Goal: Task Accomplishment & Management: Manage account settings

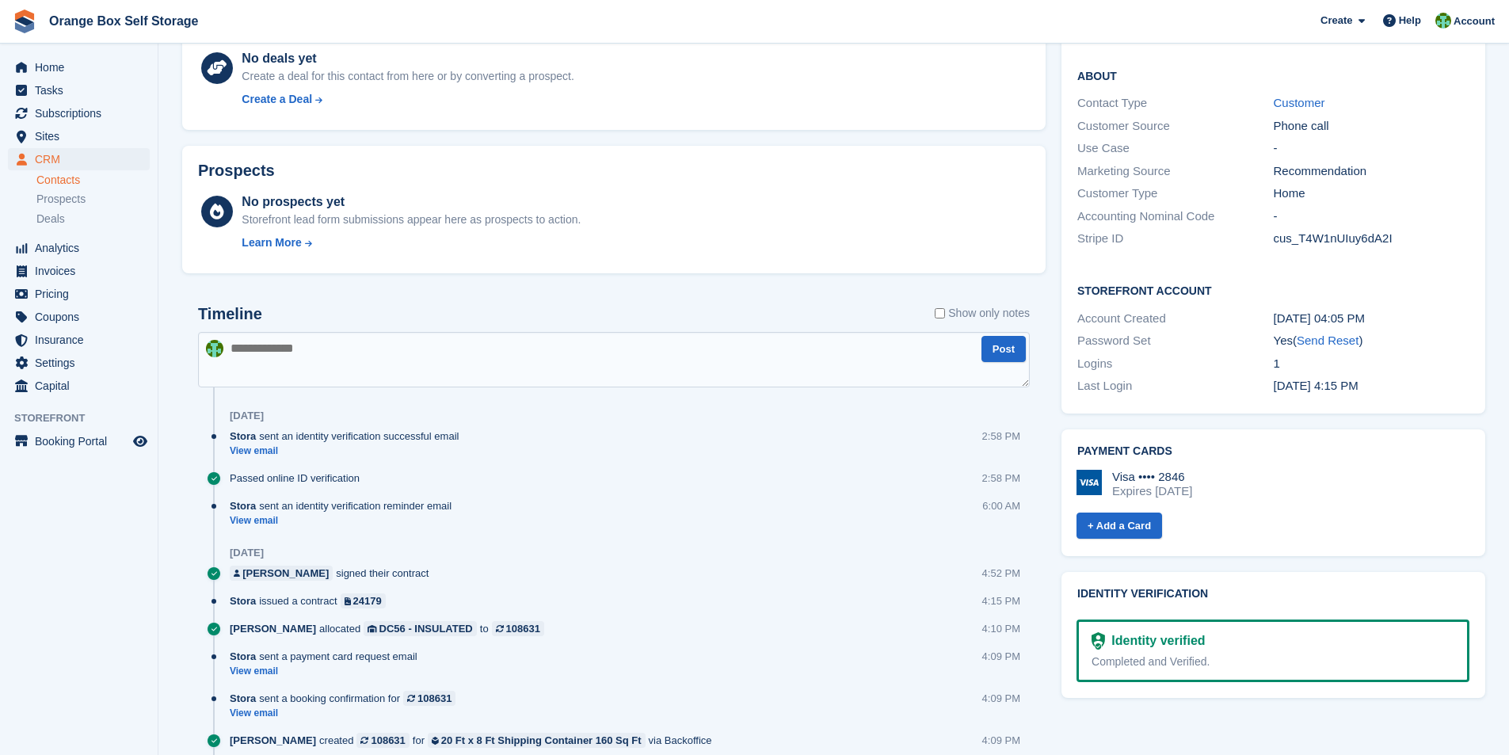
scroll to position [669, 0]
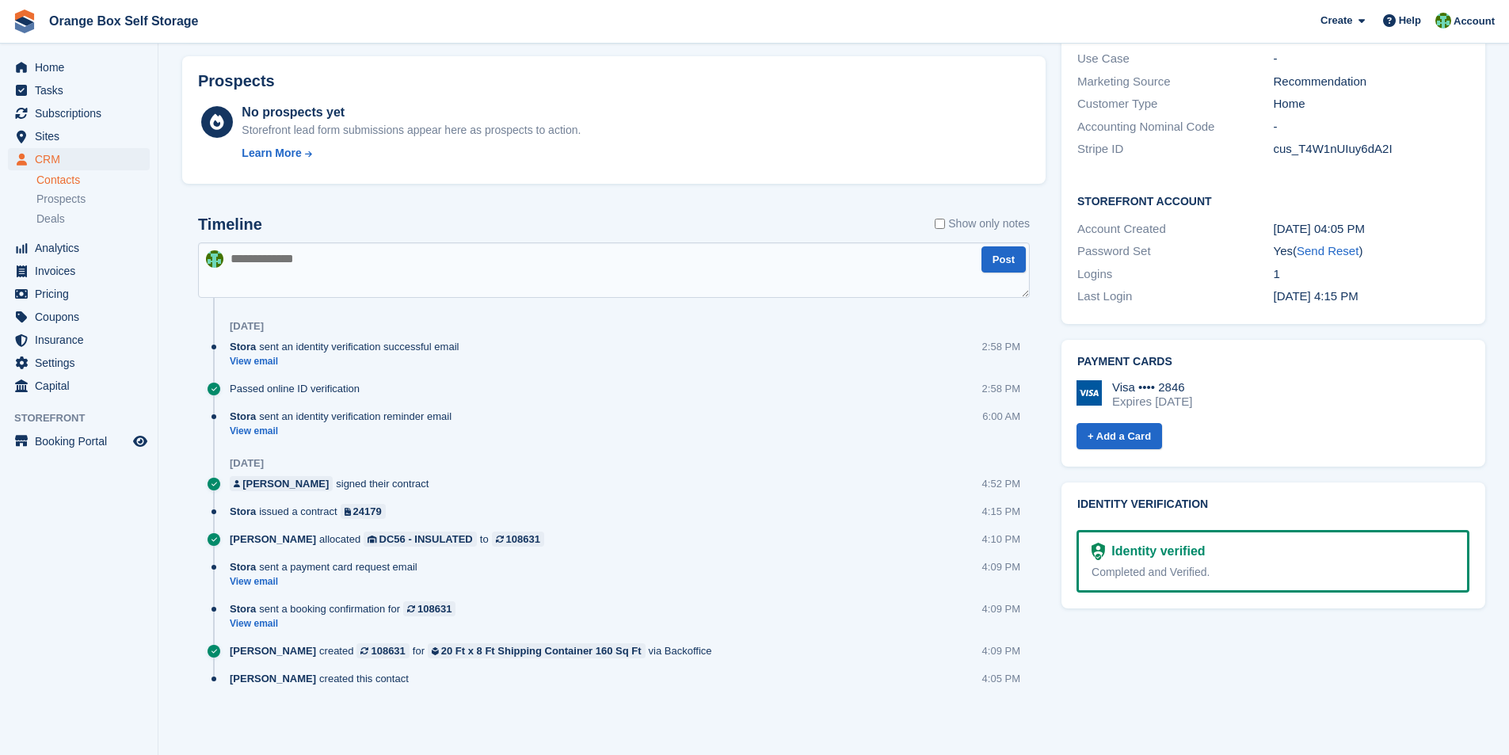
click at [1096, 543] on img at bounding box center [1097, 551] width 13 height 17
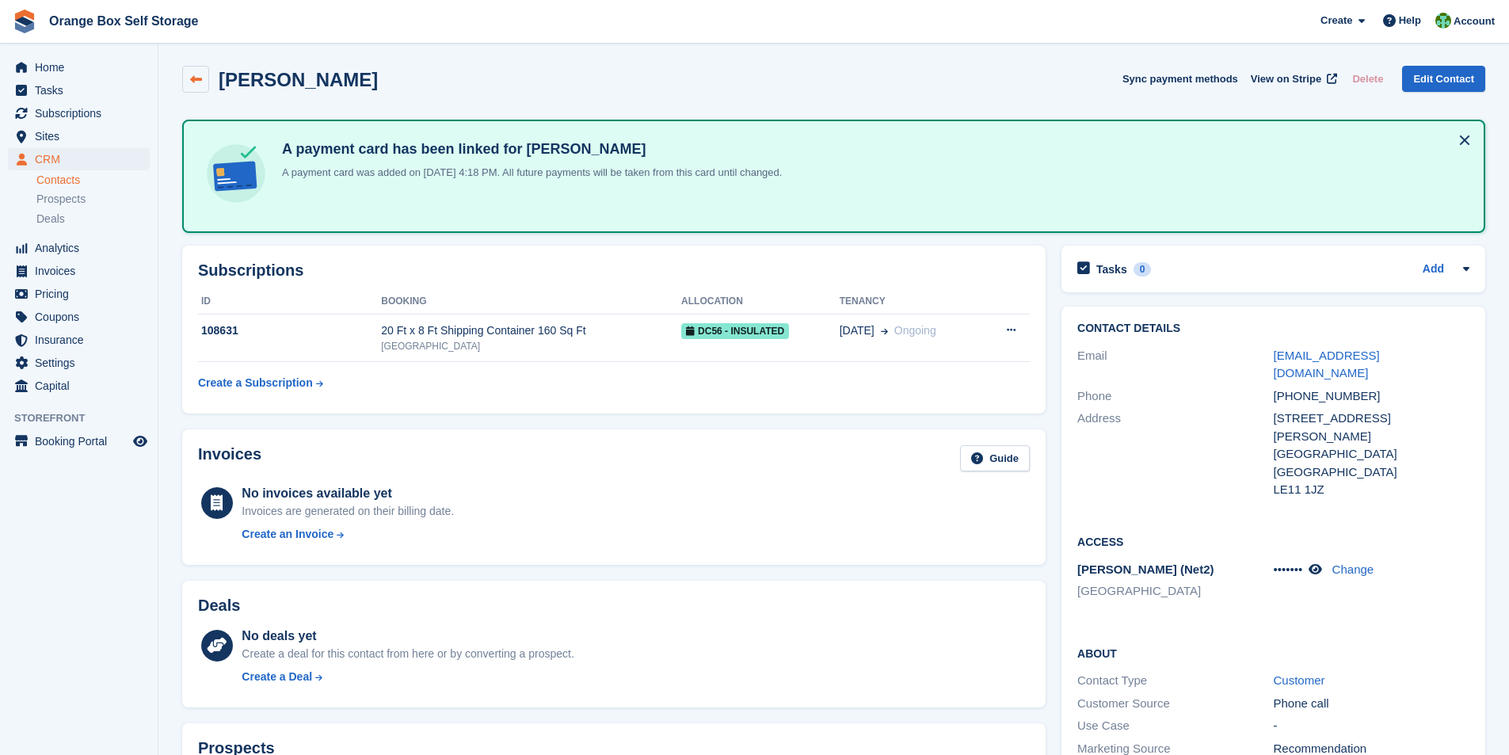
scroll to position [0, 0]
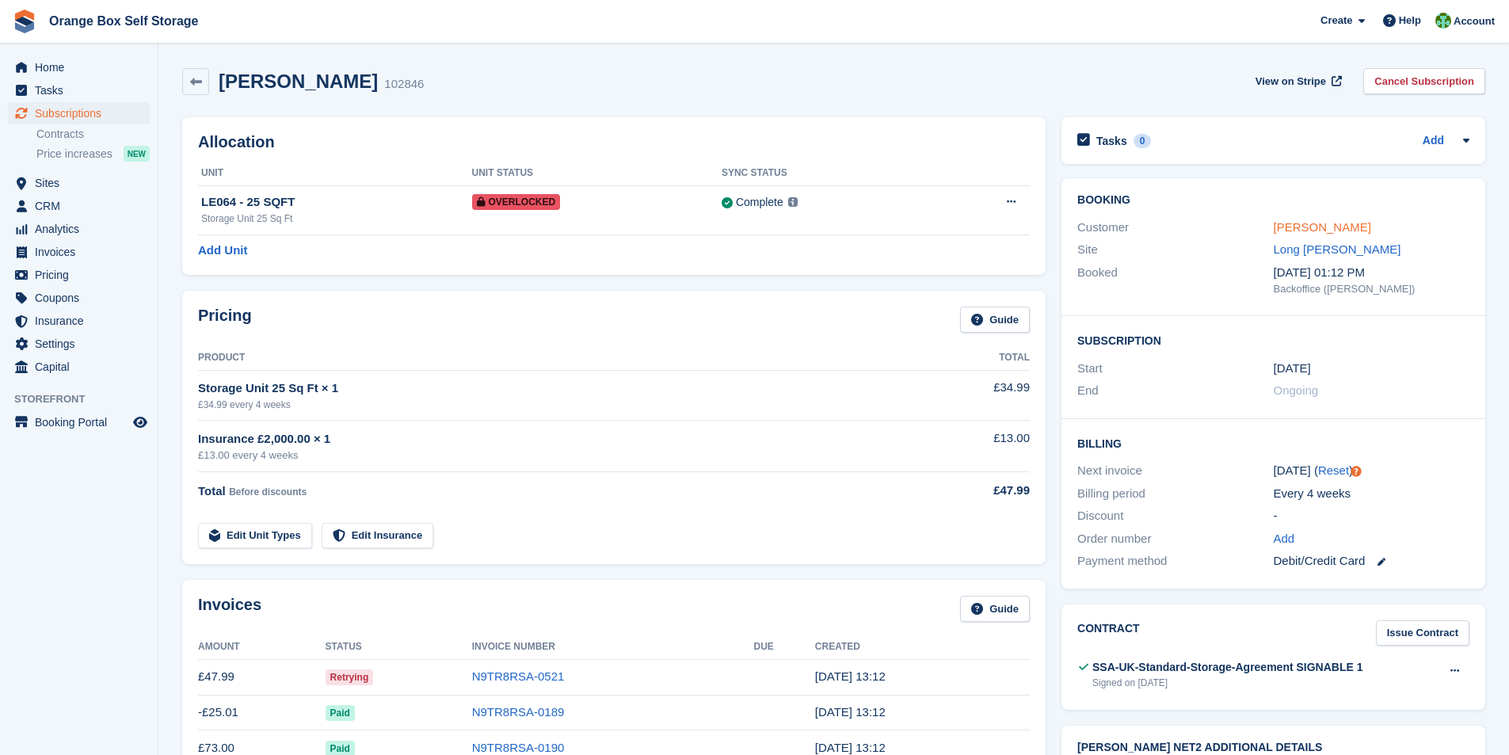
click at [1297, 220] on link "[PERSON_NAME]" at bounding box center [1322, 226] width 97 height 13
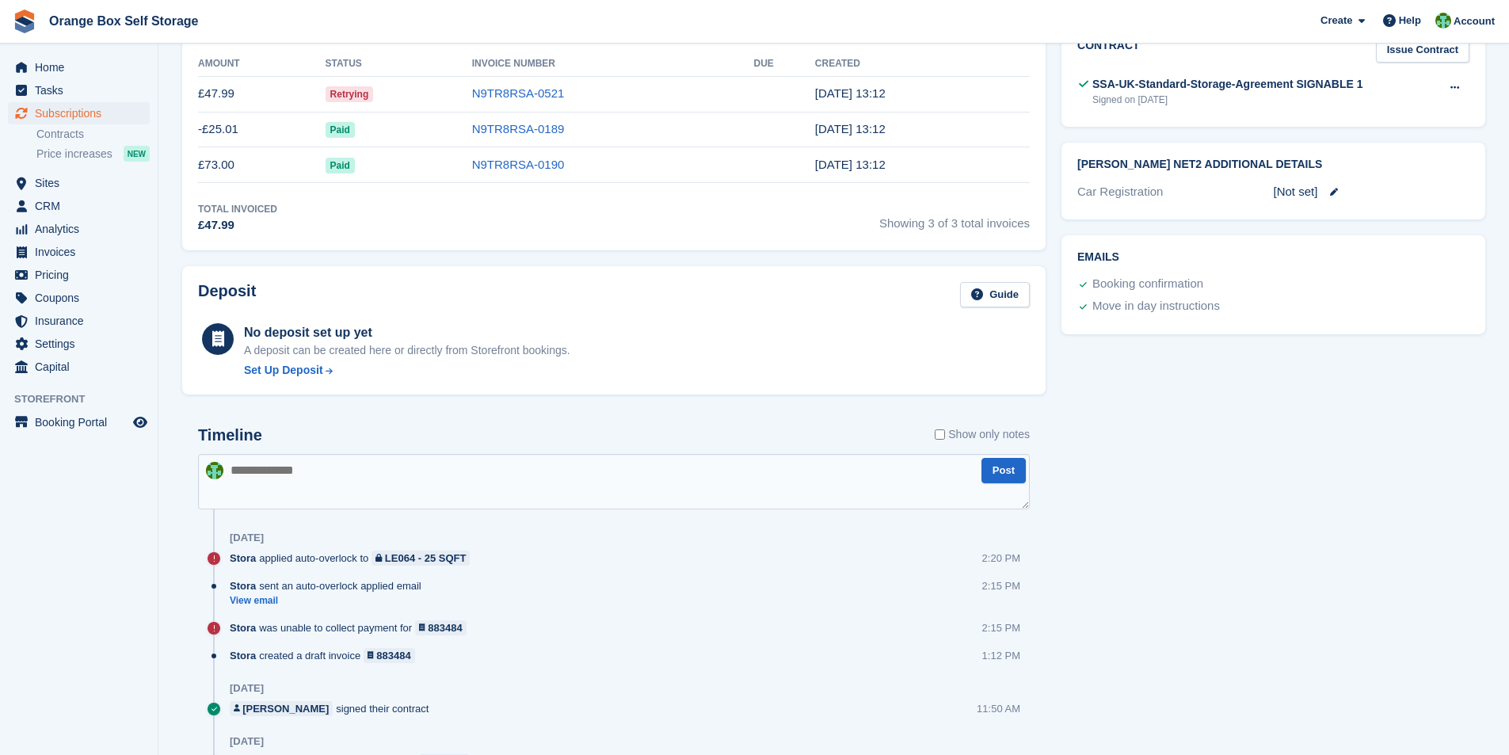
scroll to position [634, 0]
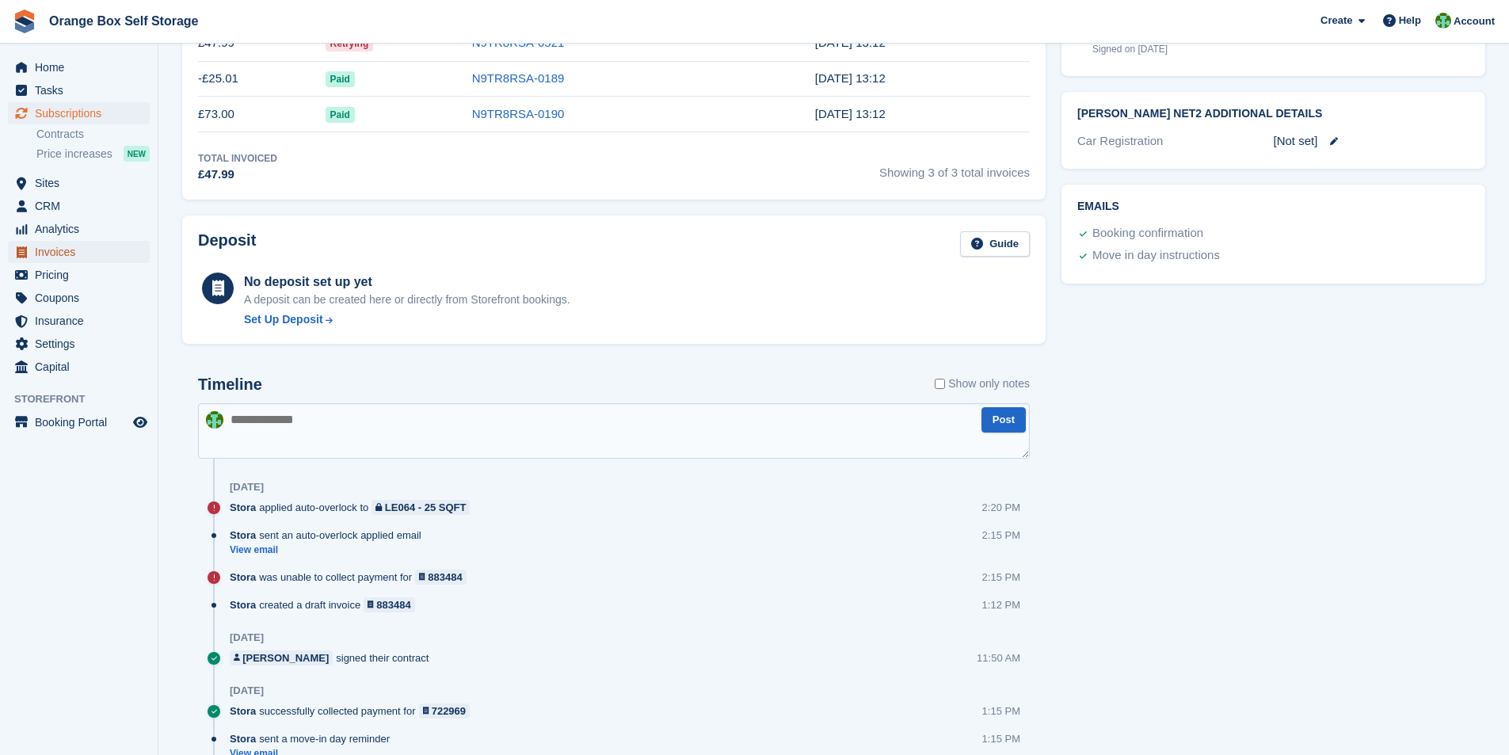
click at [53, 250] on span "Invoices" at bounding box center [82, 252] width 95 height 22
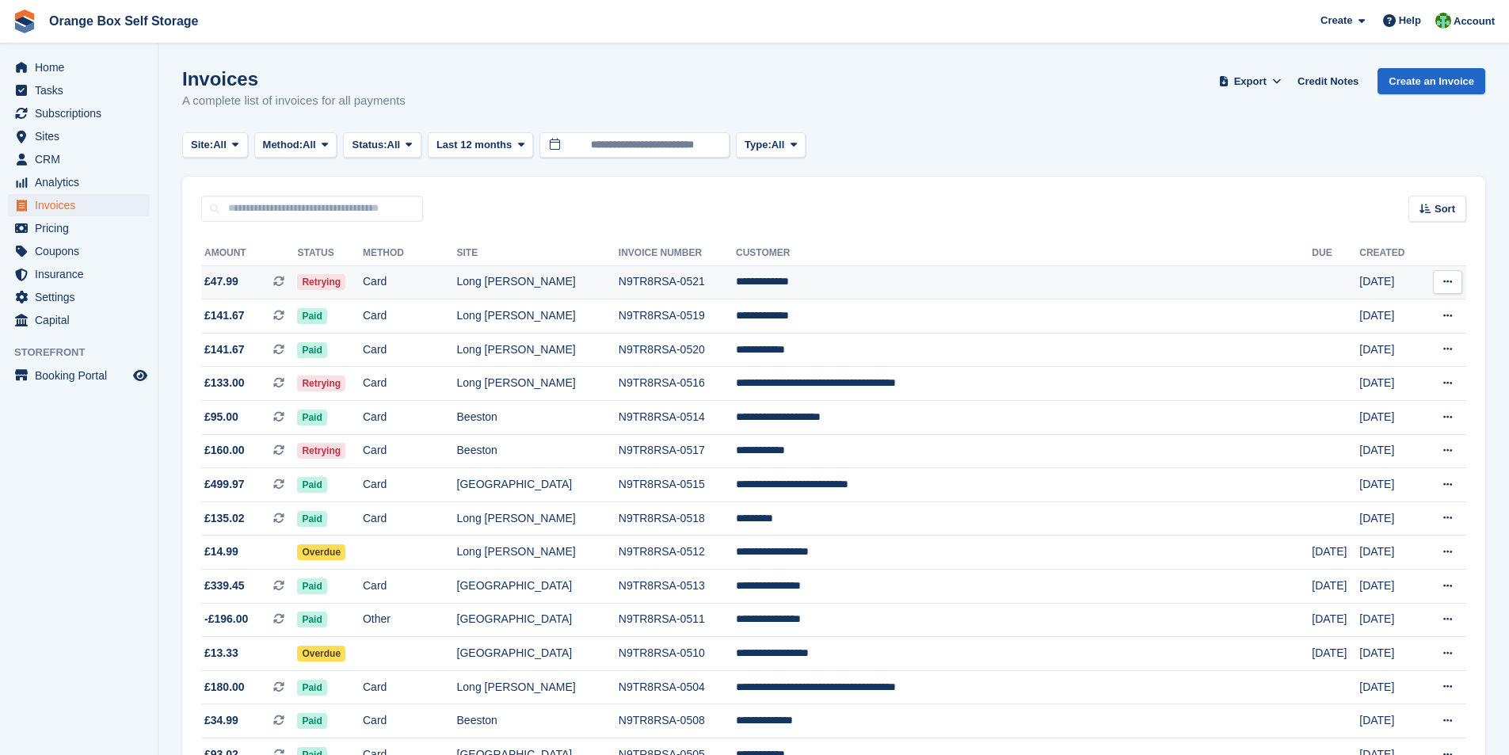
click at [681, 283] on td "N9TR8RSA-0521" at bounding box center [677, 282] width 117 height 34
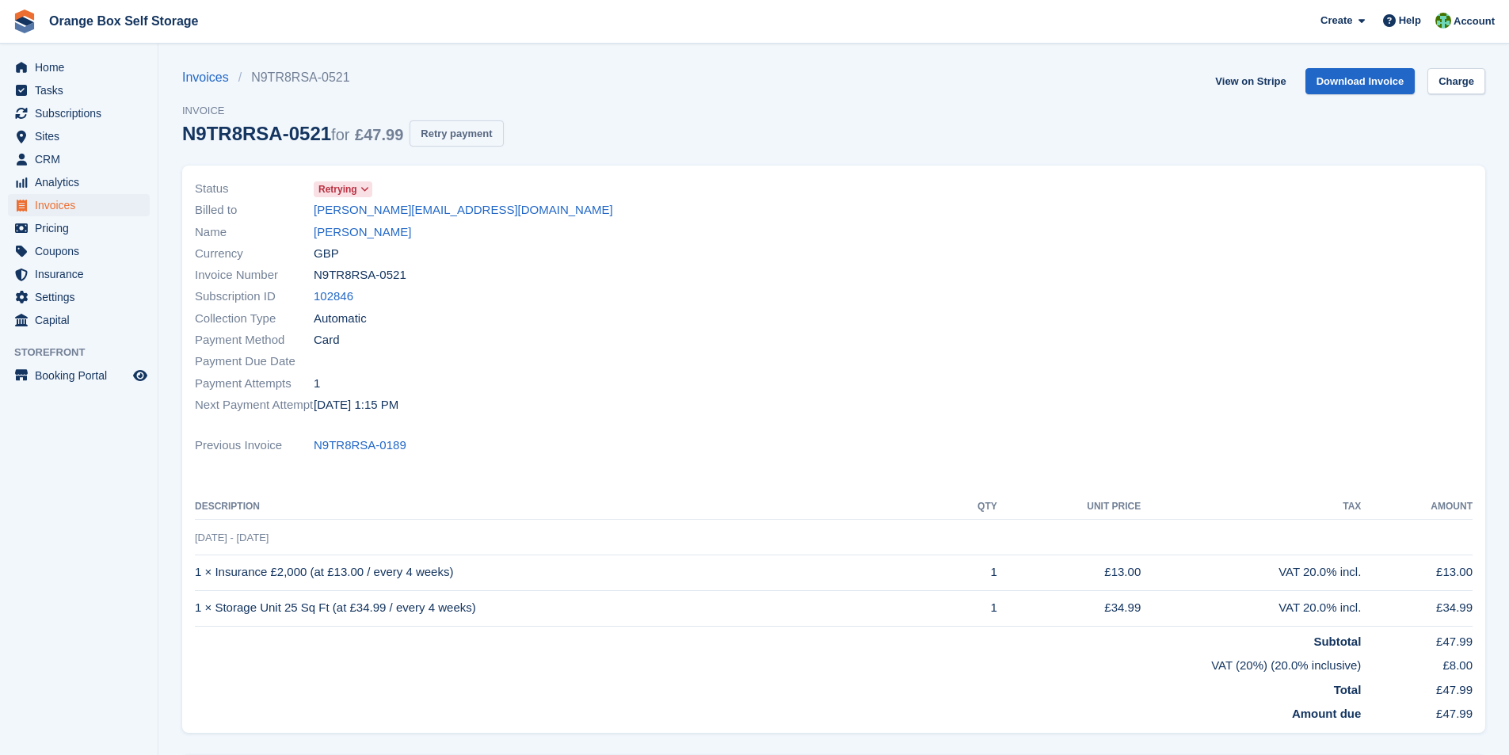
click at [456, 137] on button "Retry payment" at bounding box center [455, 133] width 93 height 26
click at [43, 206] on span "Invoices" at bounding box center [82, 205] width 95 height 22
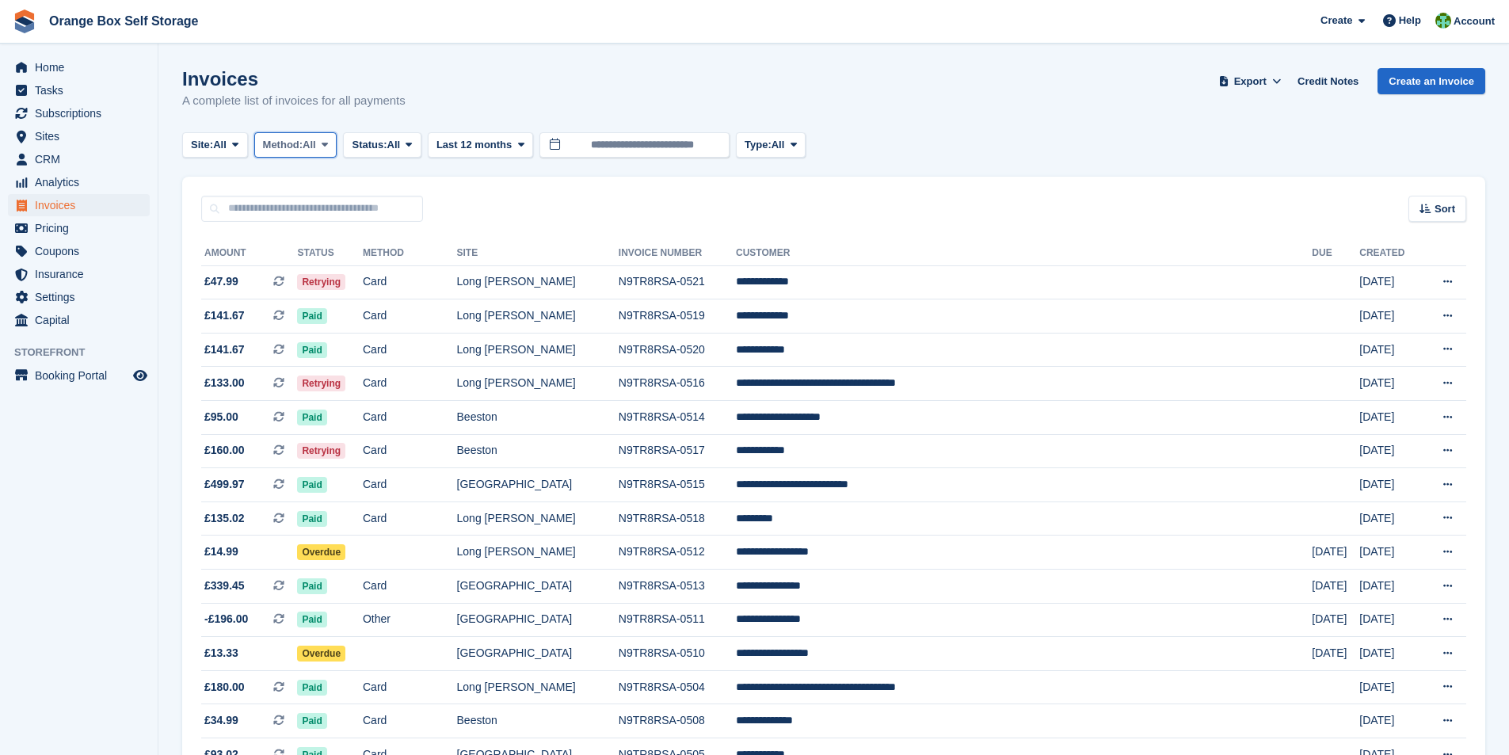
click at [328, 147] on icon at bounding box center [325, 144] width 6 height 10
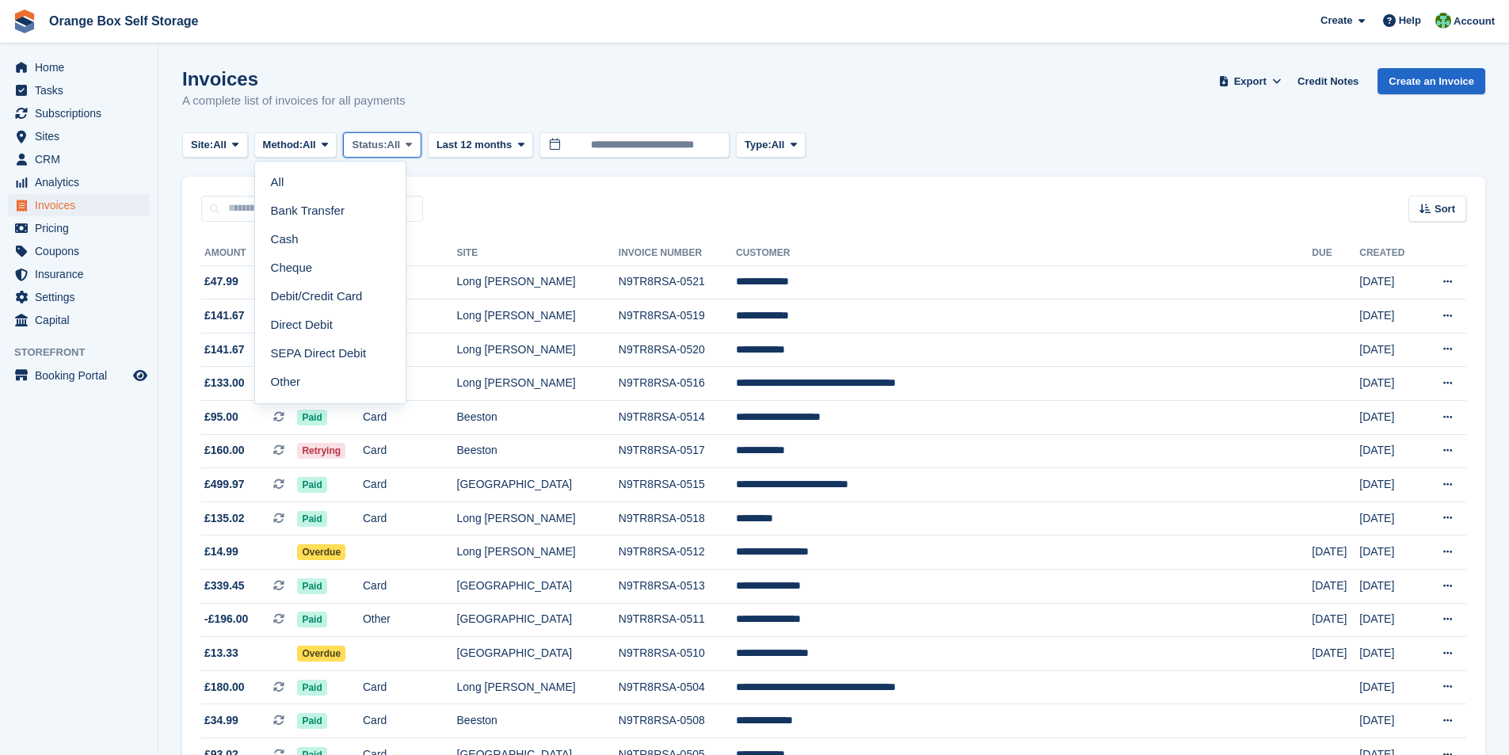
click at [401, 147] on span "All" at bounding box center [393, 145] width 13 height 16
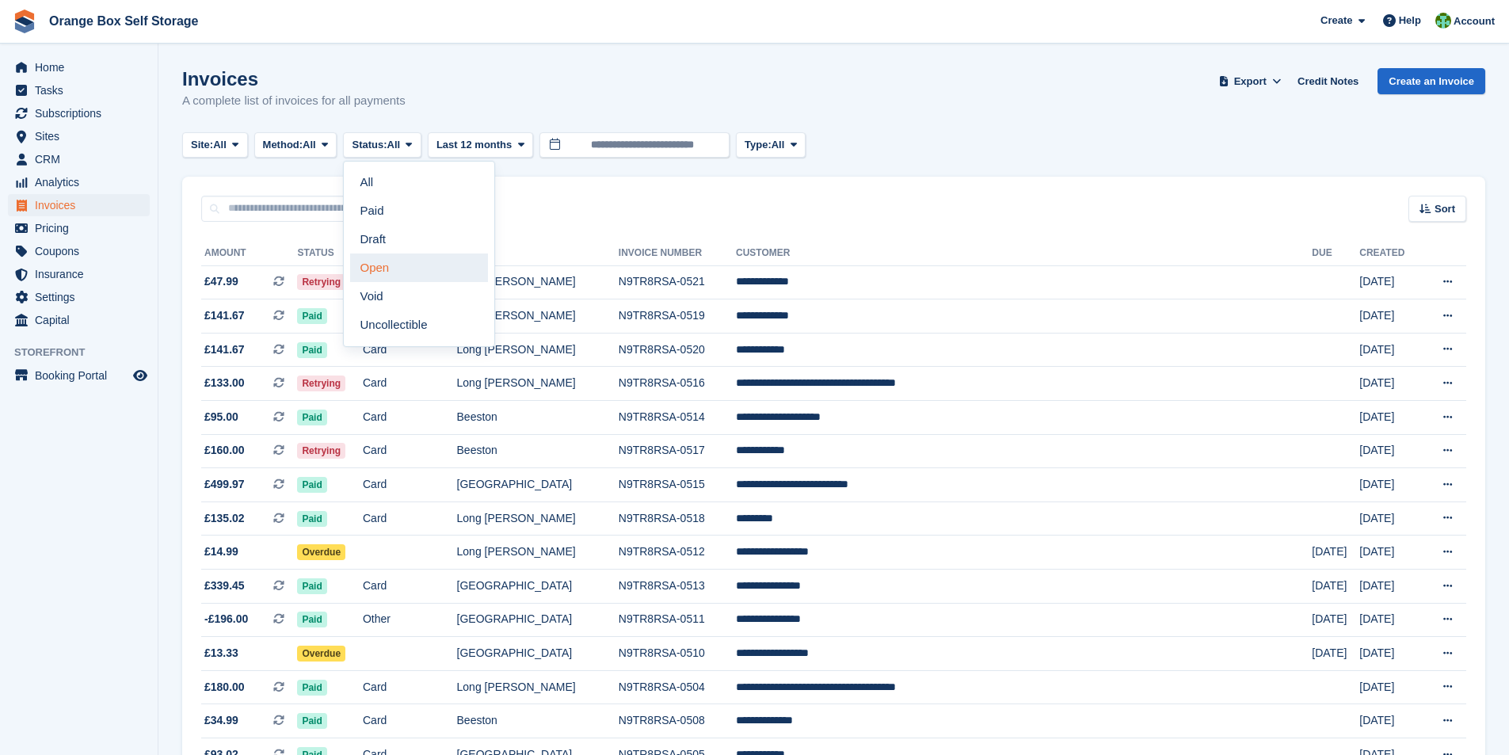
click at [399, 265] on link "Open" at bounding box center [419, 267] width 138 height 29
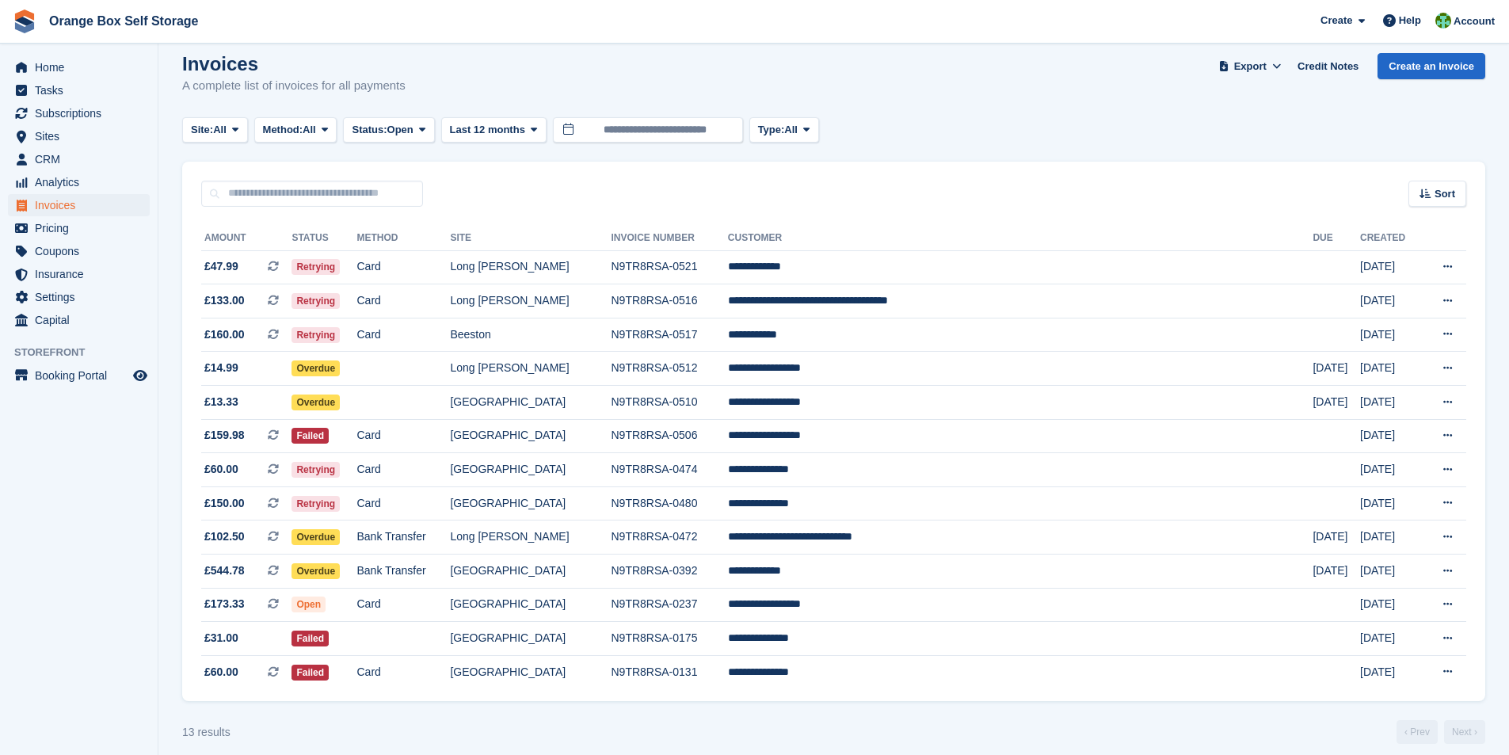
scroll to position [28, 0]
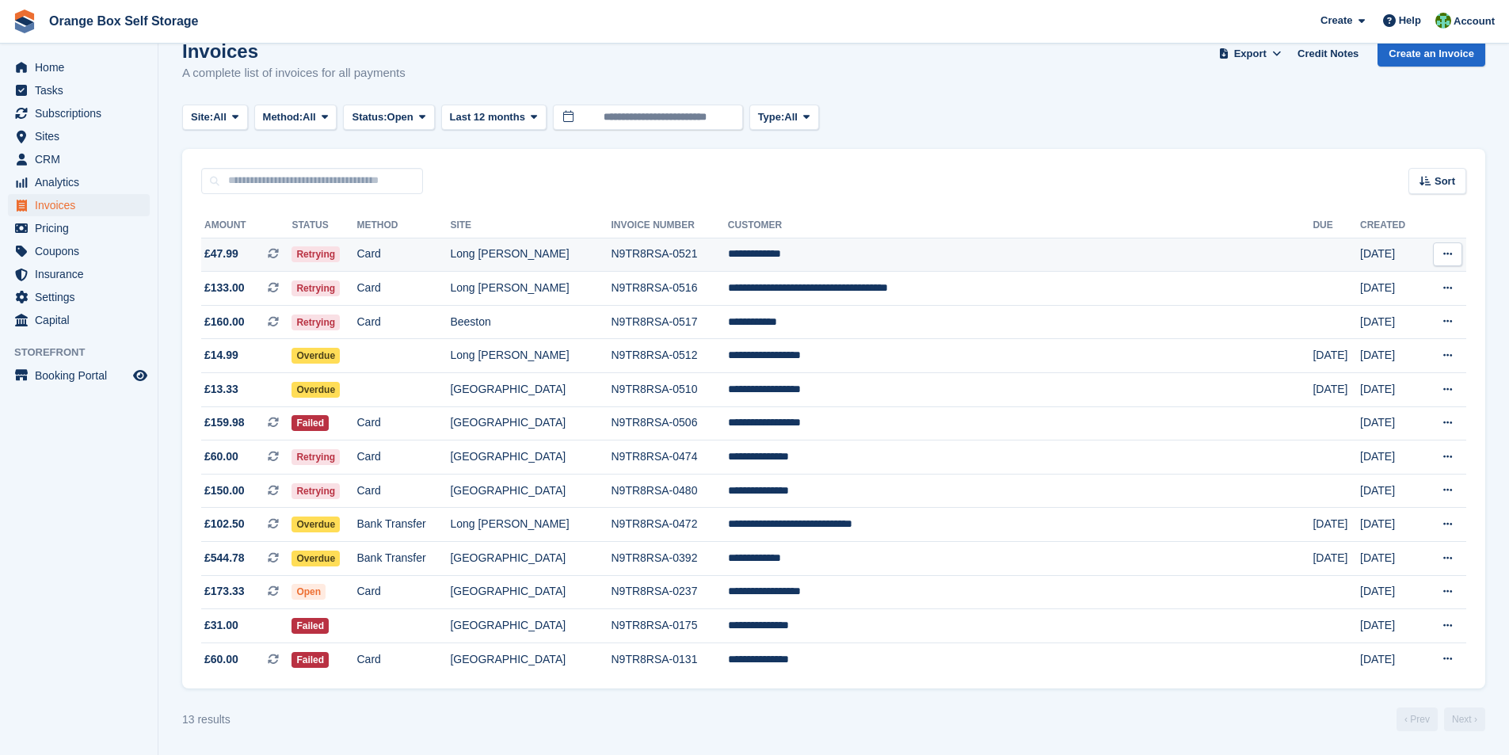
click at [727, 255] on td "N9TR8RSA-0521" at bounding box center [669, 255] width 116 height 34
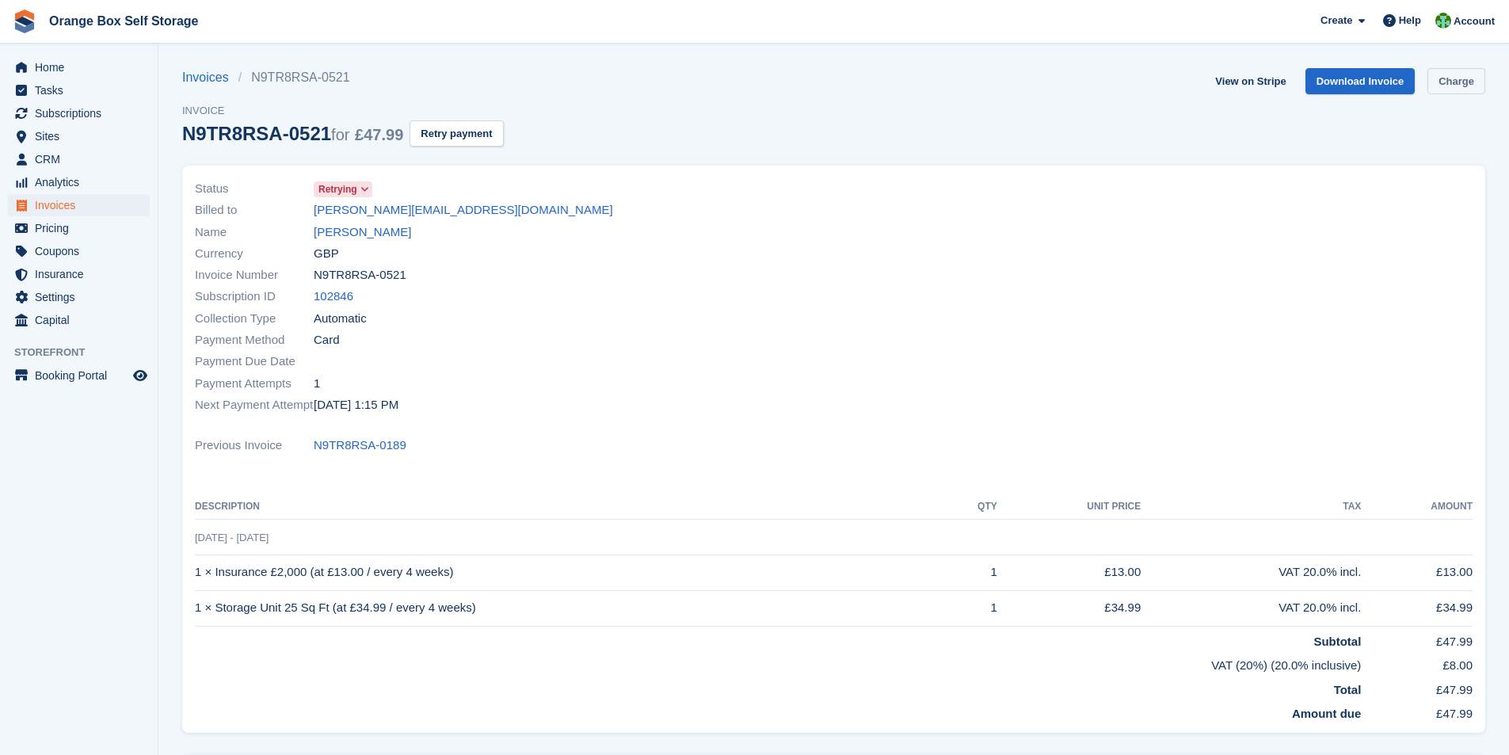
click at [1460, 82] on link "Charge" at bounding box center [1456, 81] width 58 height 26
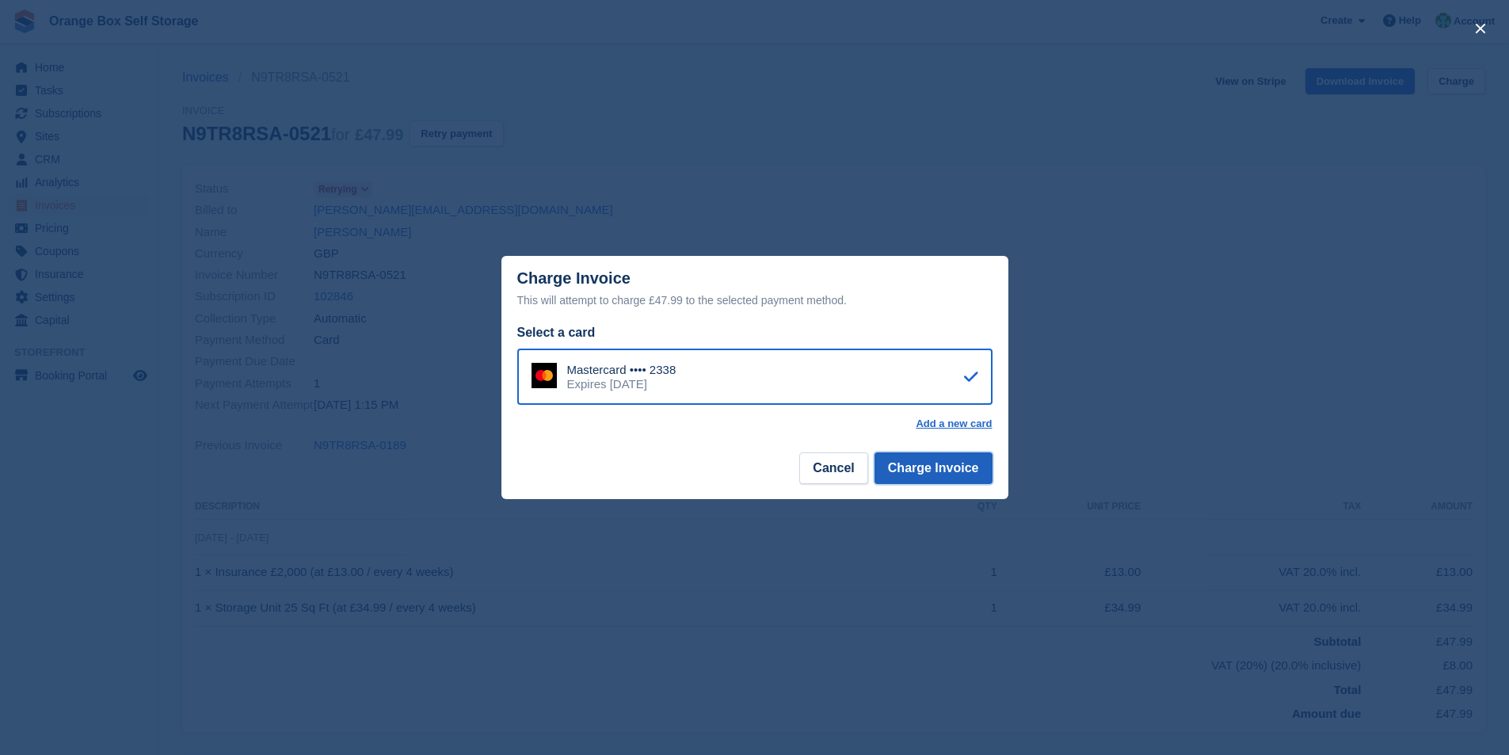
click at [931, 474] on button "Charge Invoice" at bounding box center [933, 468] width 118 height 32
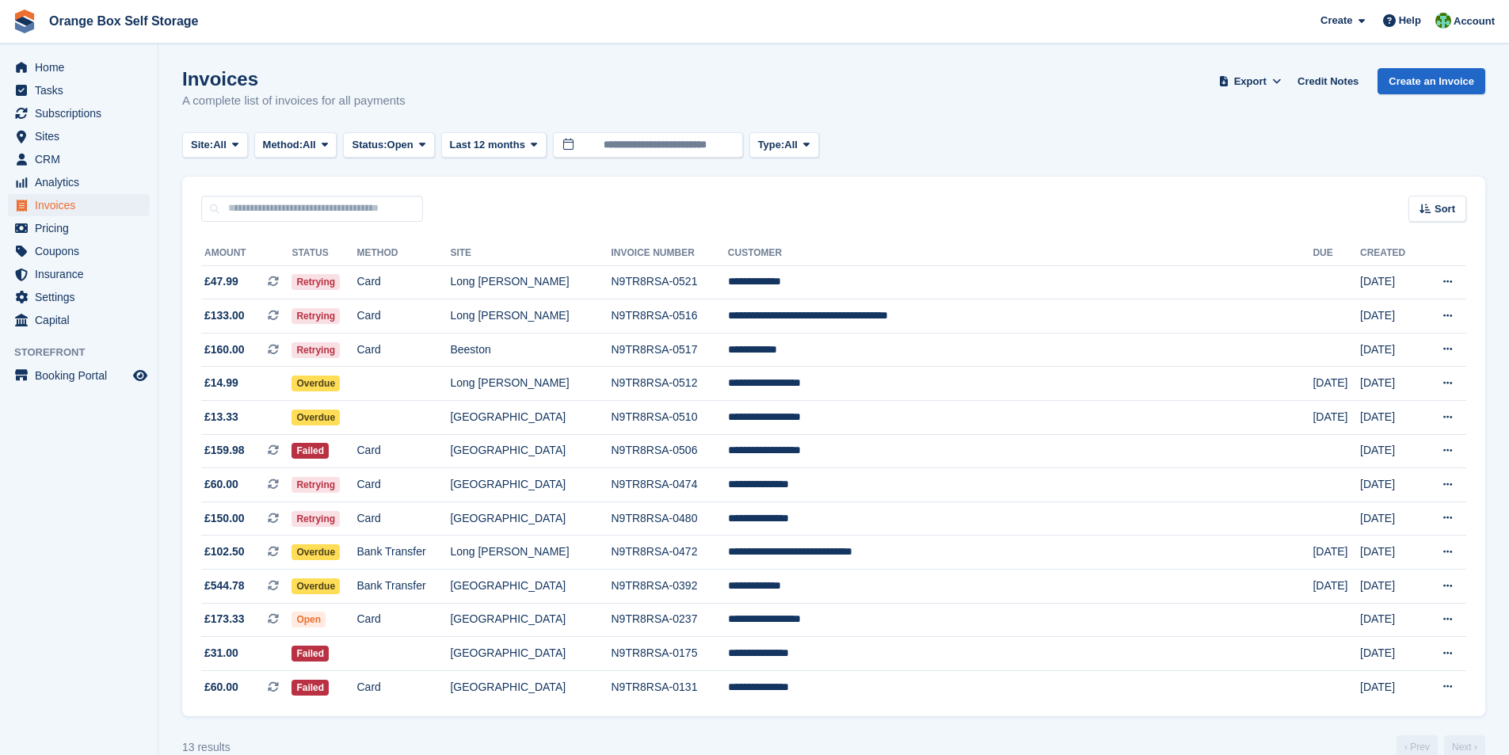
scroll to position [28, 0]
click at [451, 281] on td "Card" at bounding box center [403, 282] width 93 height 34
click at [234, 147] on span at bounding box center [235, 145] width 13 height 13
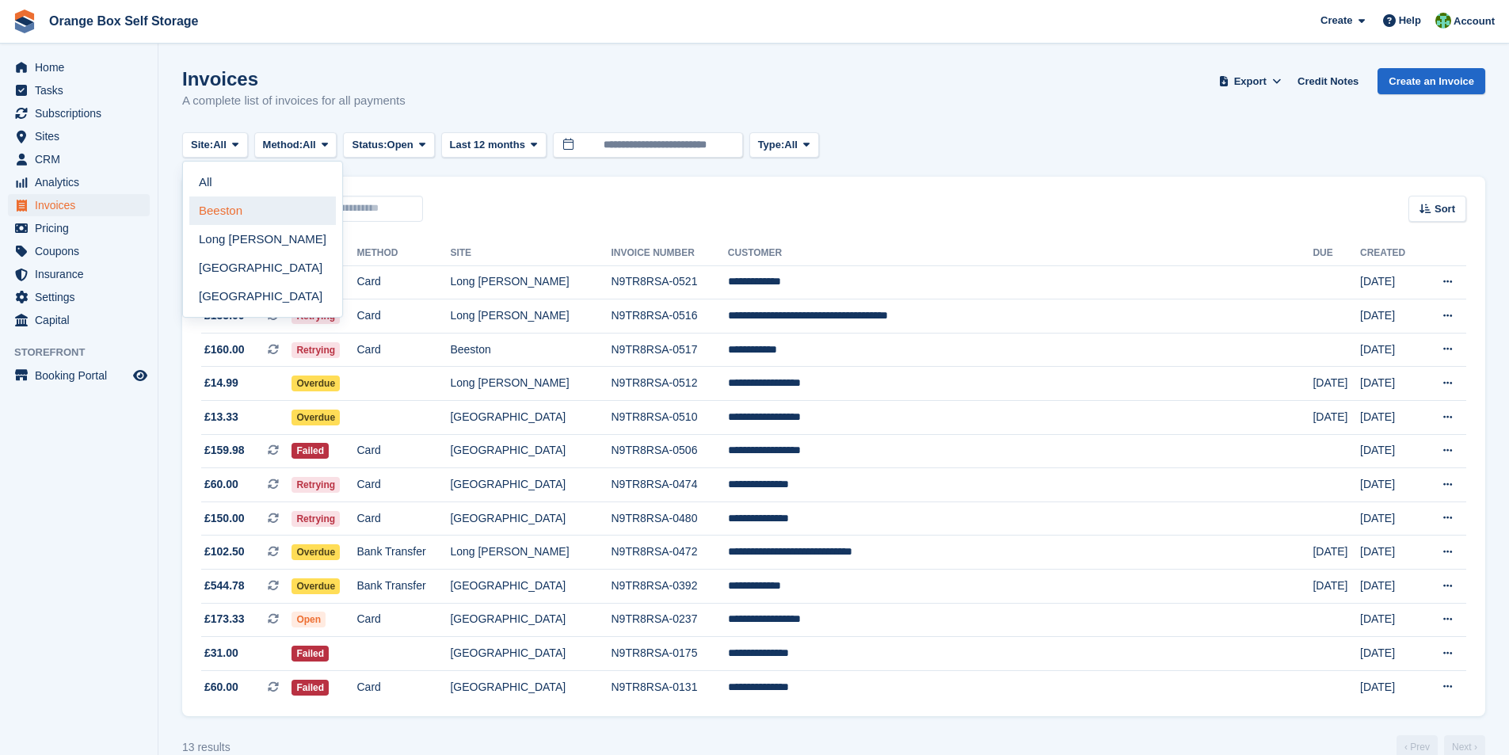
click at [223, 213] on link "Beeston" at bounding box center [262, 210] width 147 height 29
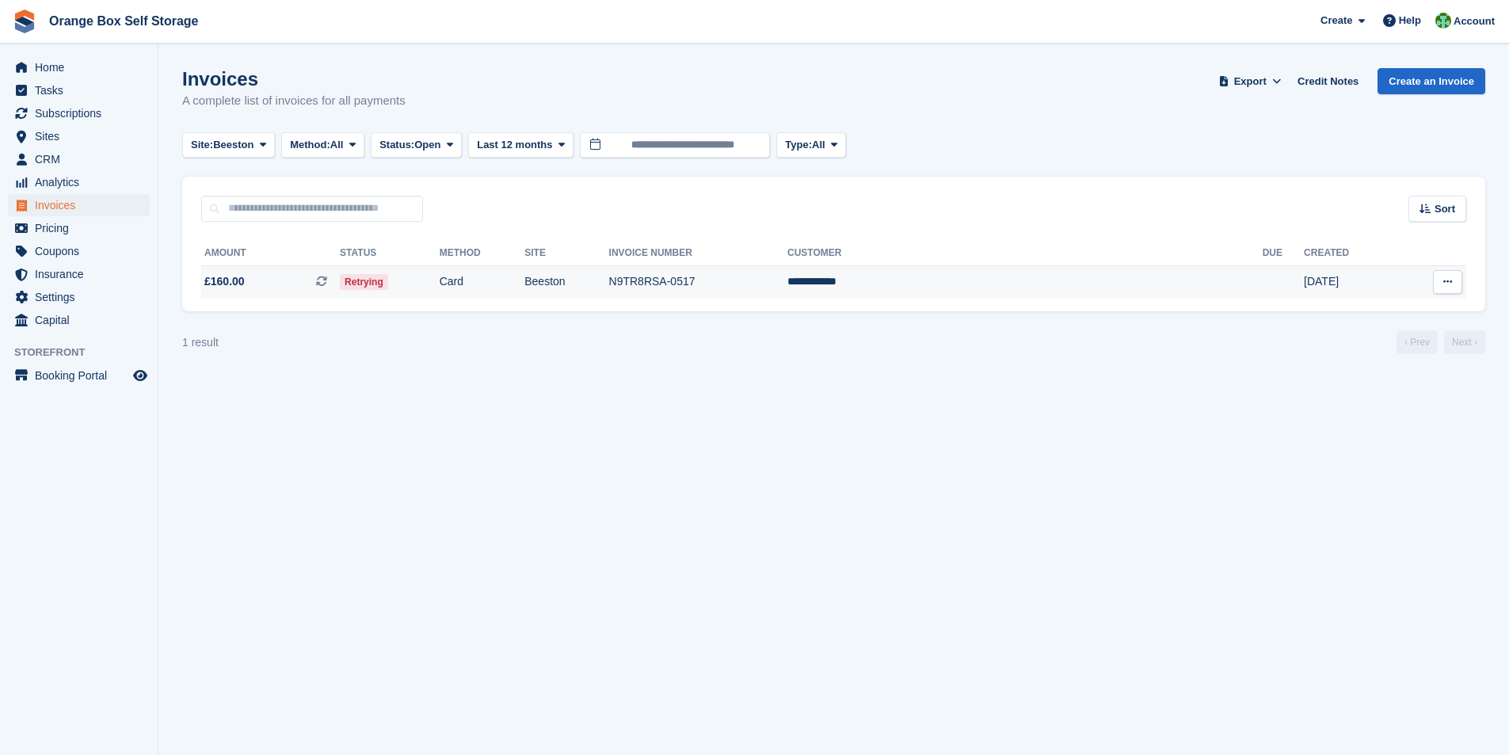
click at [340, 281] on span "£160.00 This is a recurring subscription invoice." at bounding box center [270, 281] width 139 height 17
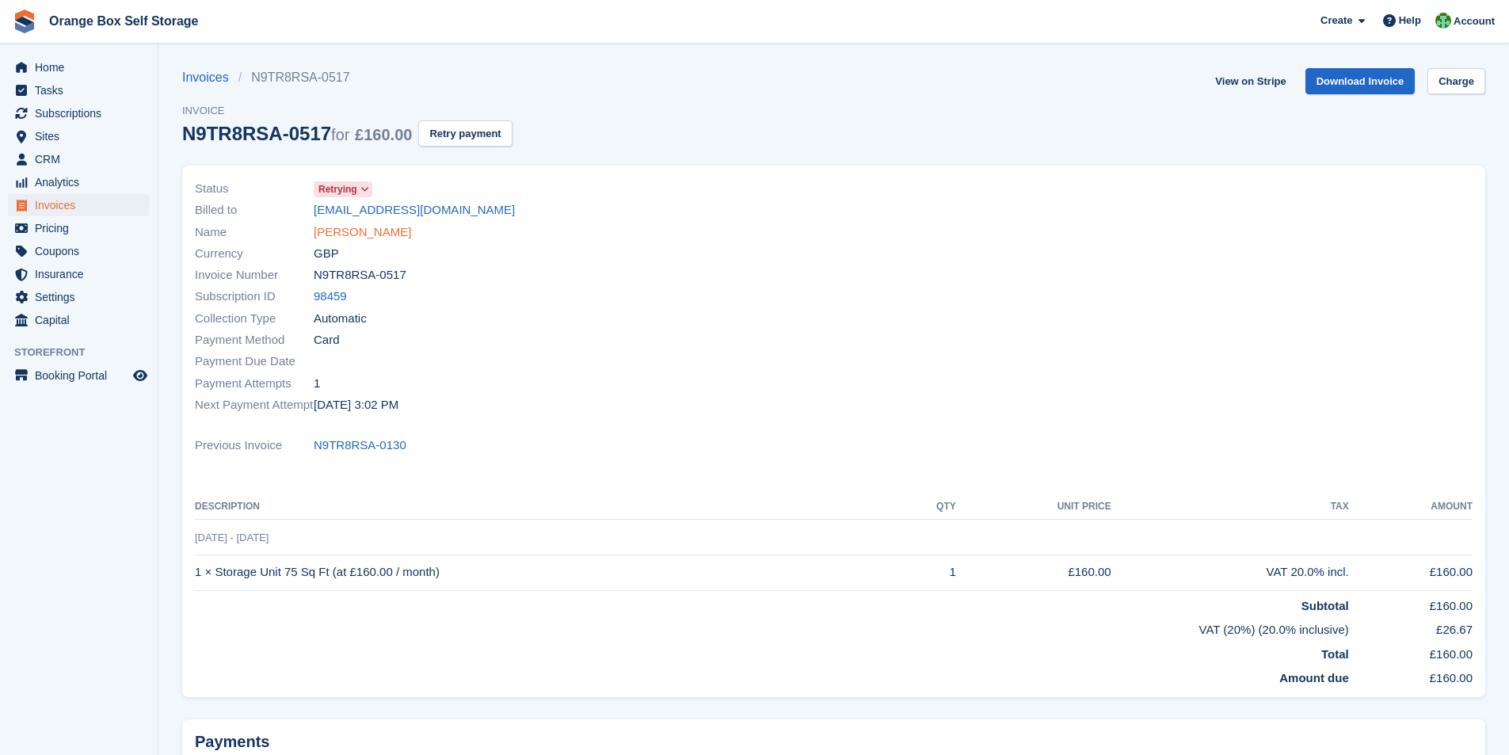
click at [342, 231] on link "[PERSON_NAME]" at bounding box center [362, 232] width 97 height 18
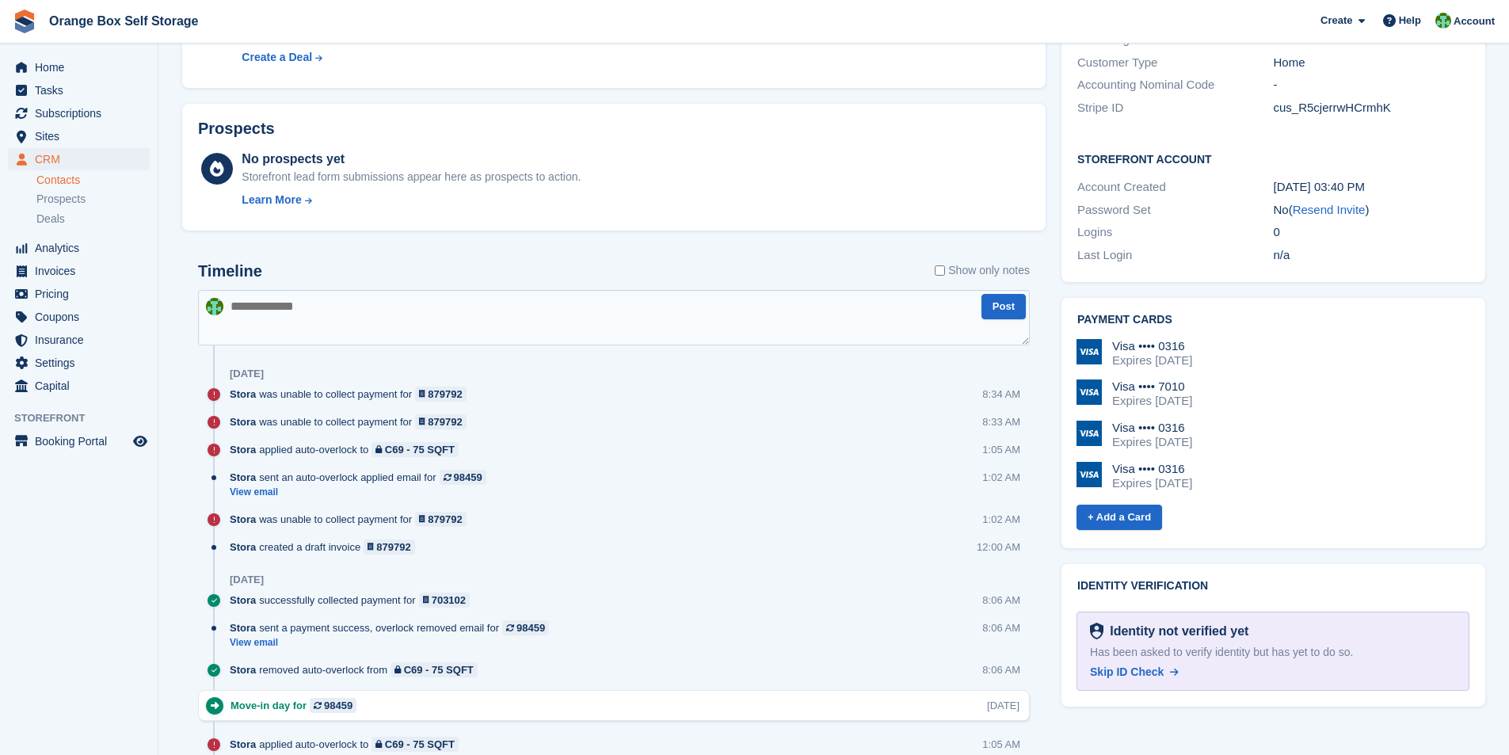
scroll to position [634, 0]
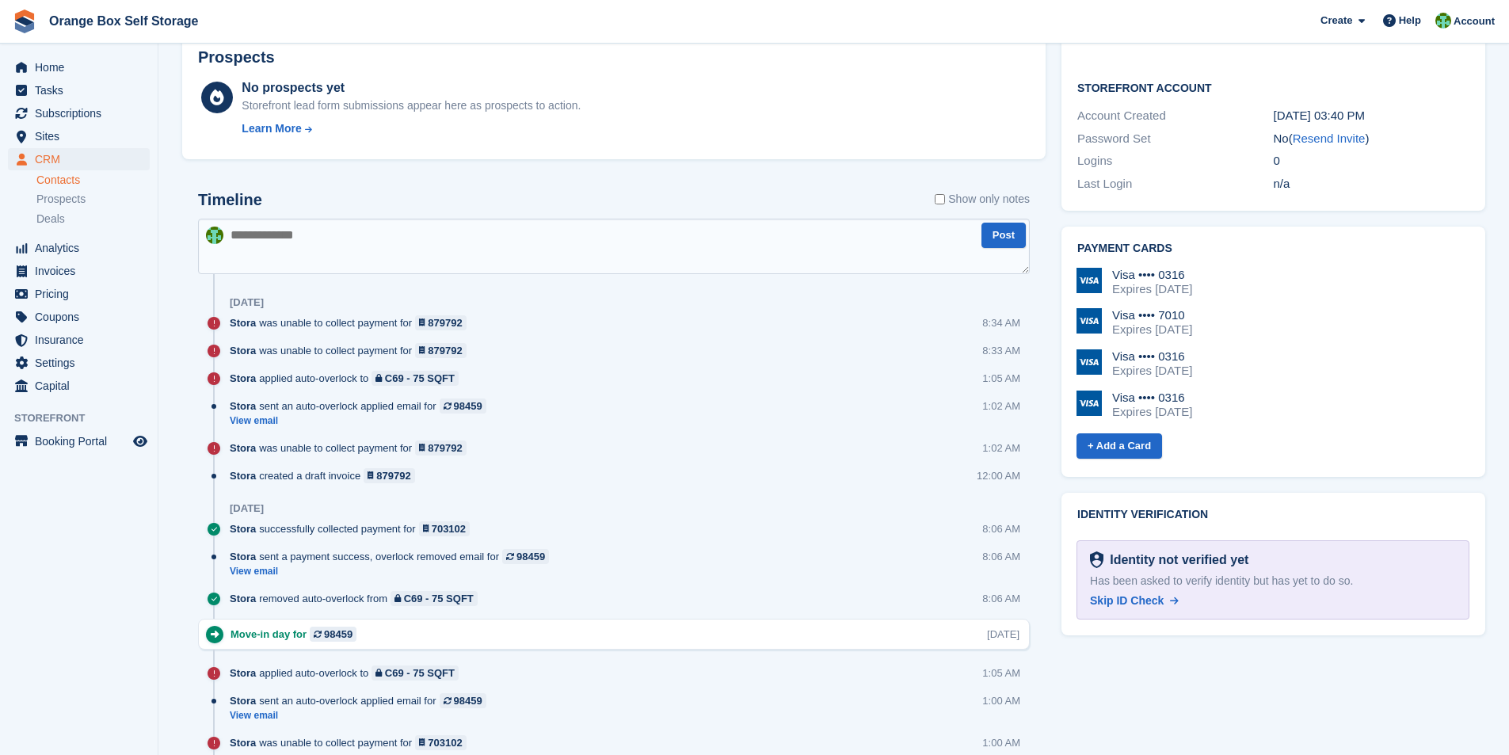
click at [330, 255] on textarea at bounding box center [614, 246] width 832 height 55
type textarea "*"
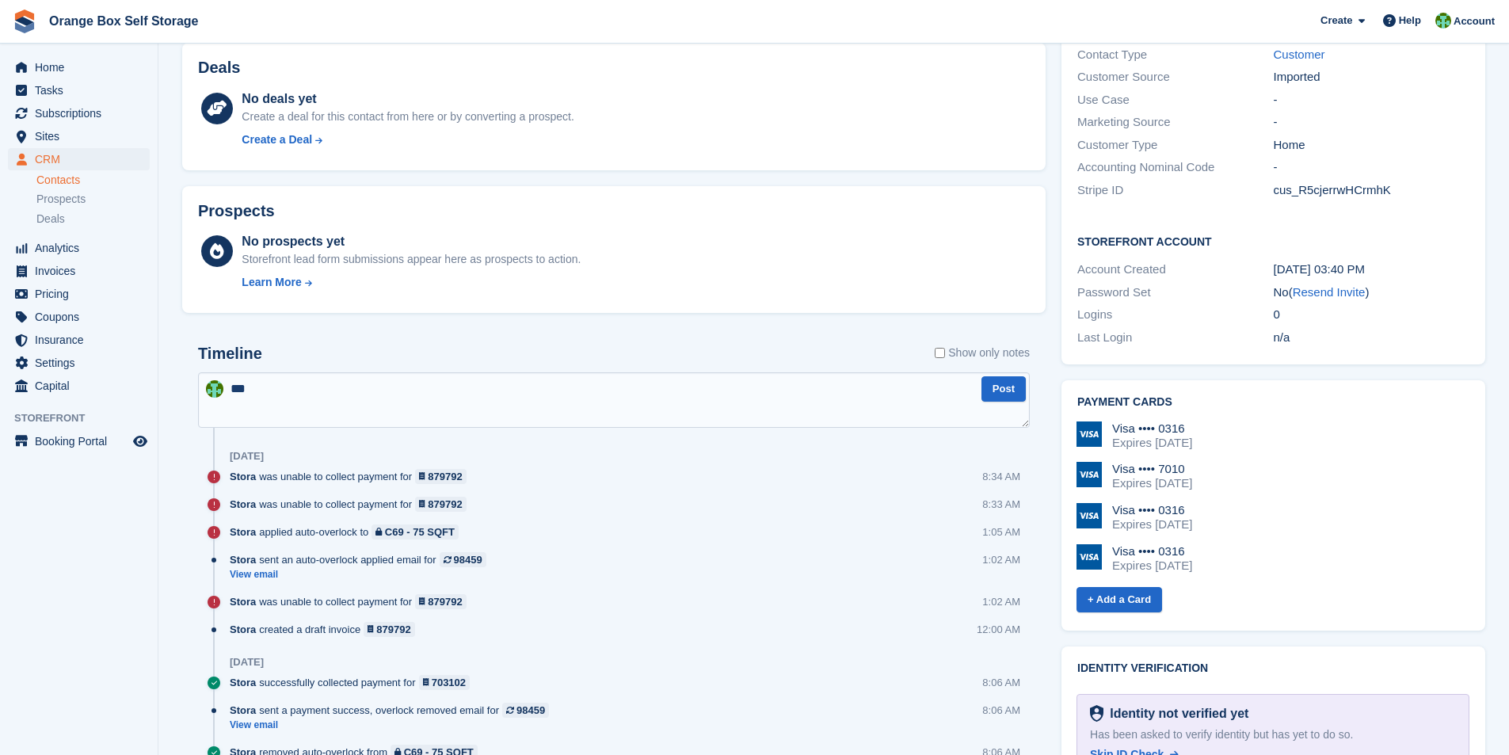
scroll to position [492, 0]
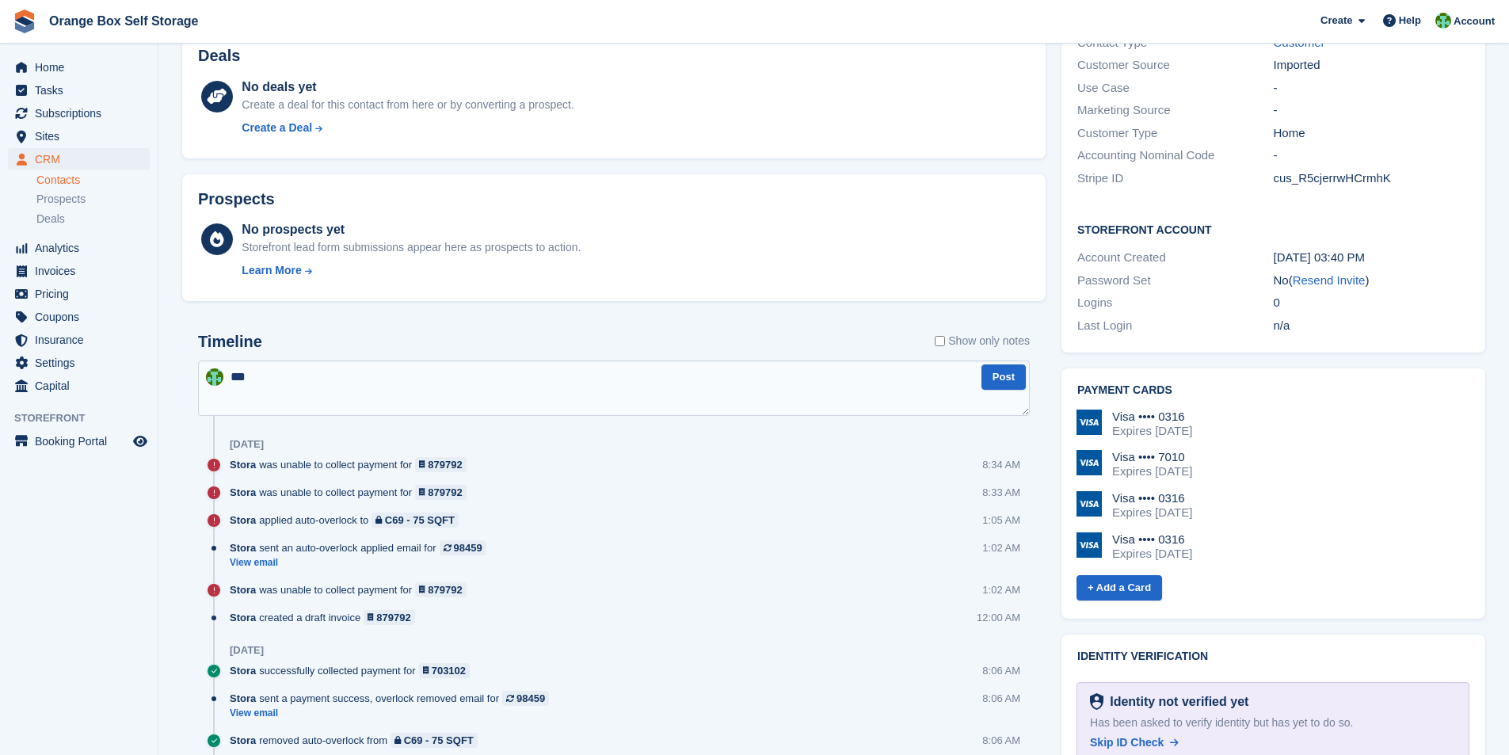
click at [314, 377] on textarea "**" at bounding box center [614, 387] width 832 height 55
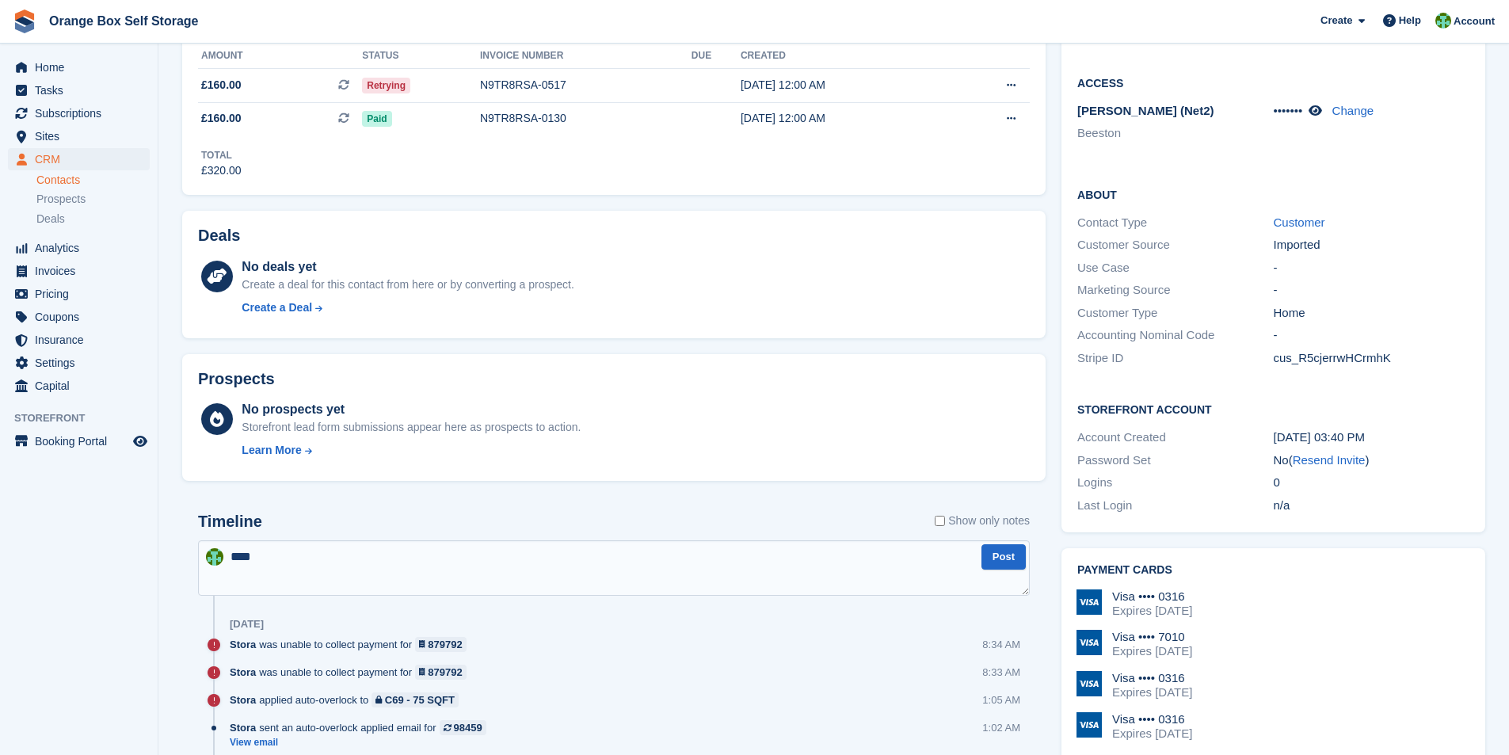
scroll to position [254, 0]
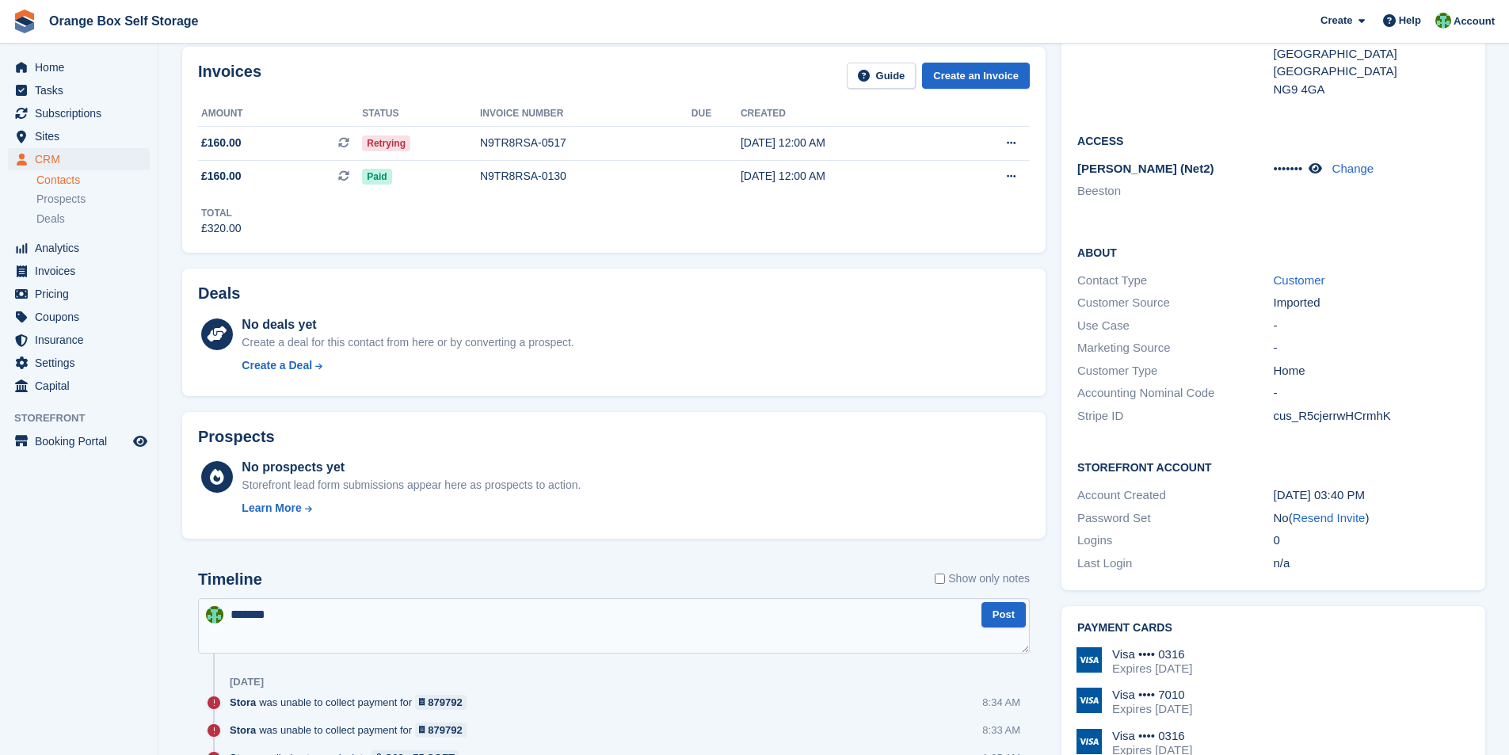
type textarea "*******"
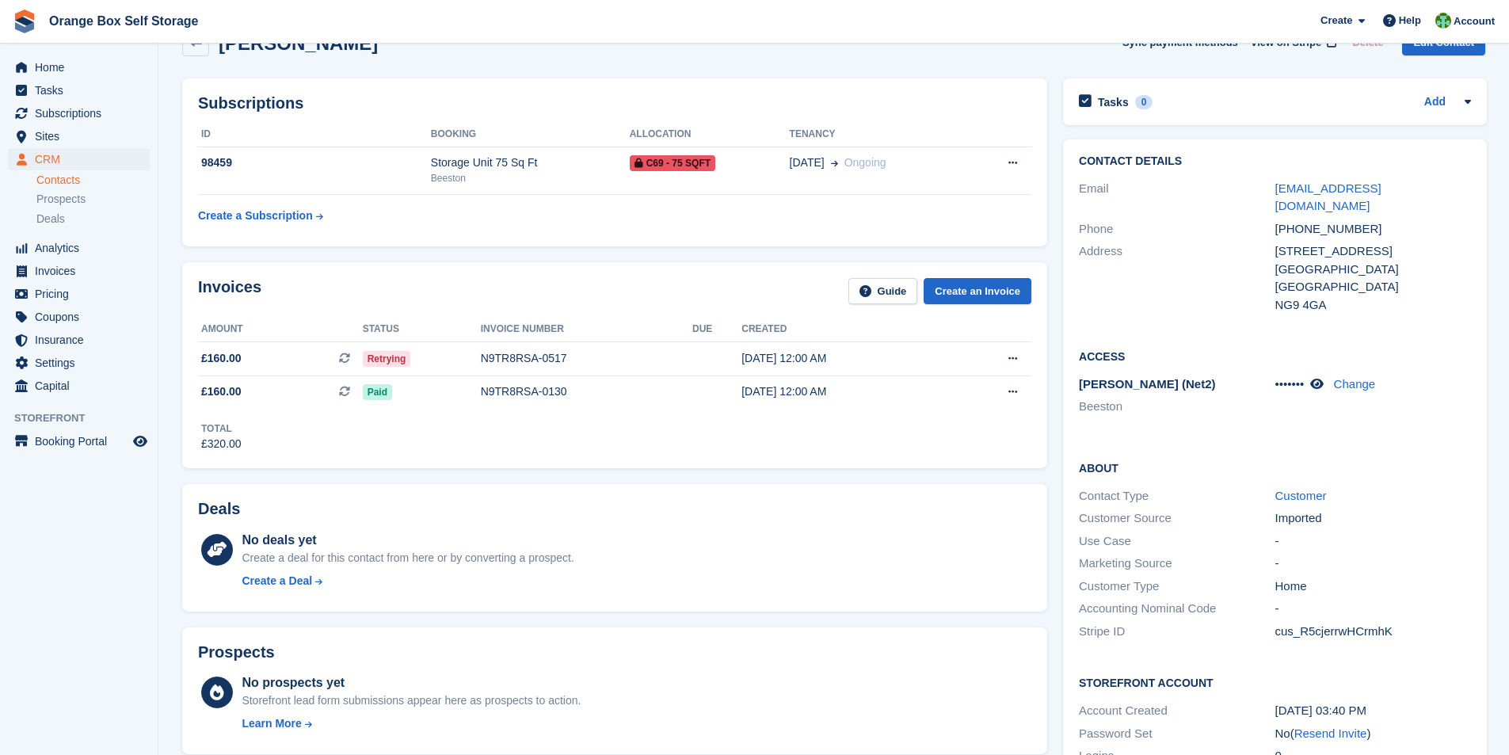
scroll to position [0, 0]
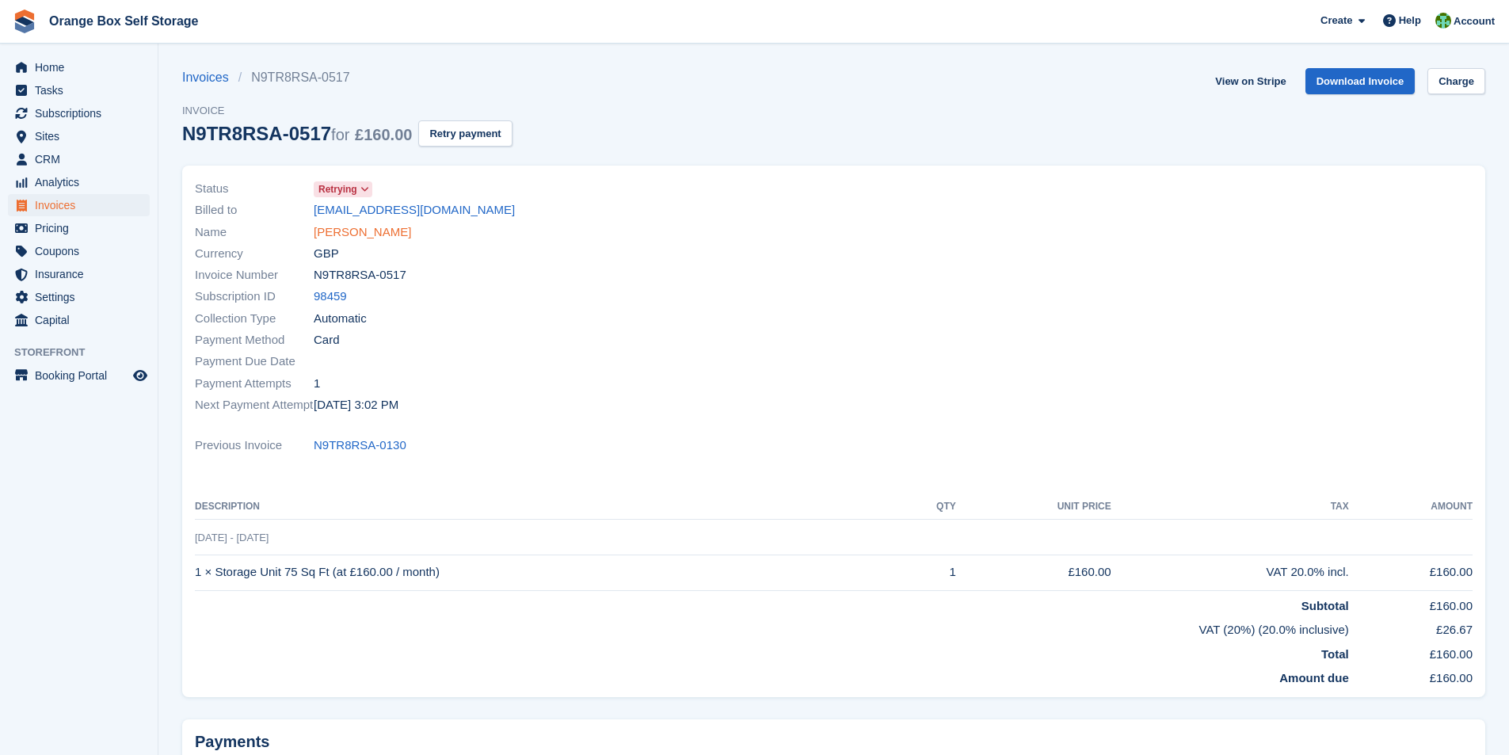
click at [361, 232] on link "STEVEN BROWN" at bounding box center [362, 232] width 97 height 18
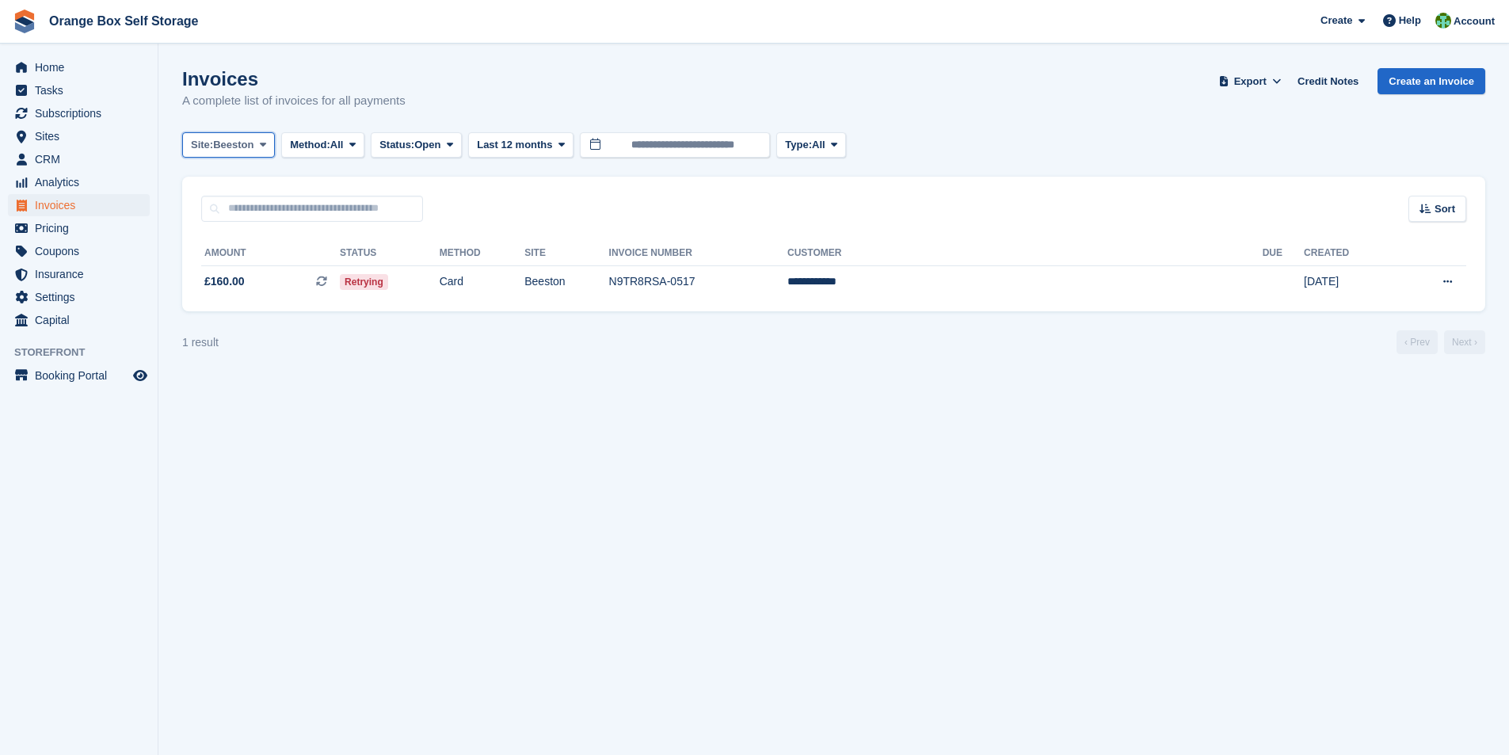
click at [266, 143] on span at bounding box center [263, 145] width 13 height 13
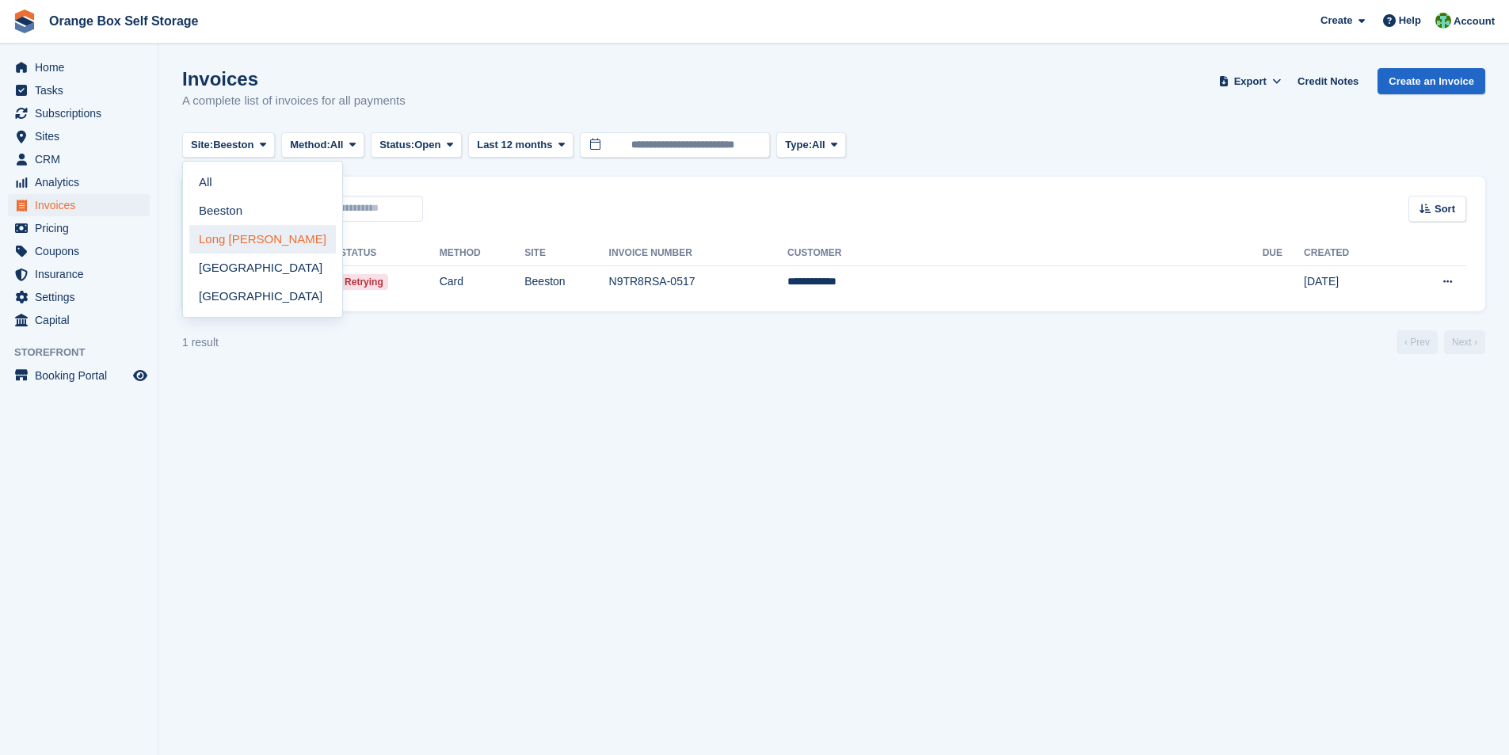
click at [246, 231] on link "Long [PERSON_NAME]" at bounding box center [262, 239] width 147 height 29
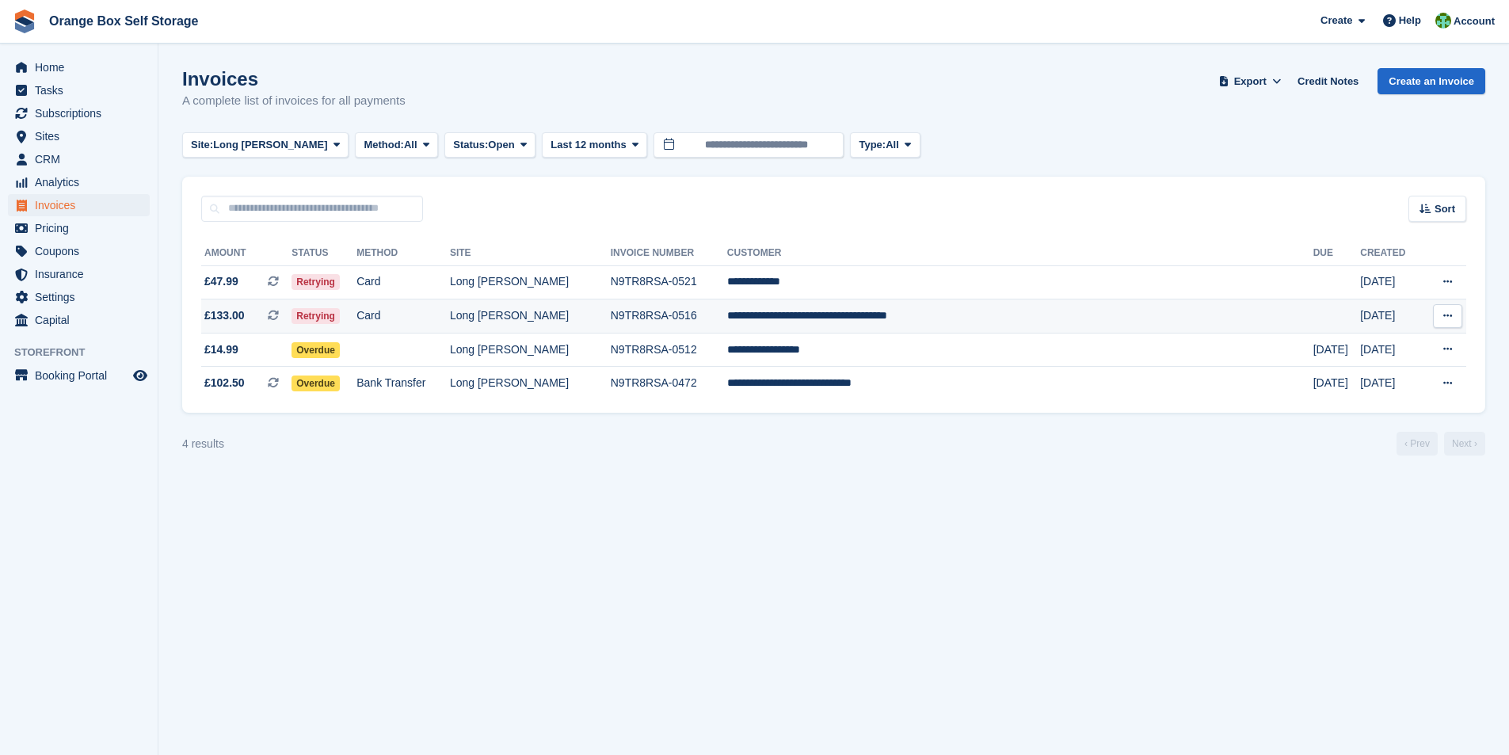
click at [611, 322] on td "Long [PERSON_NAME]" at bounding box center [530, 316] width 161 height 34
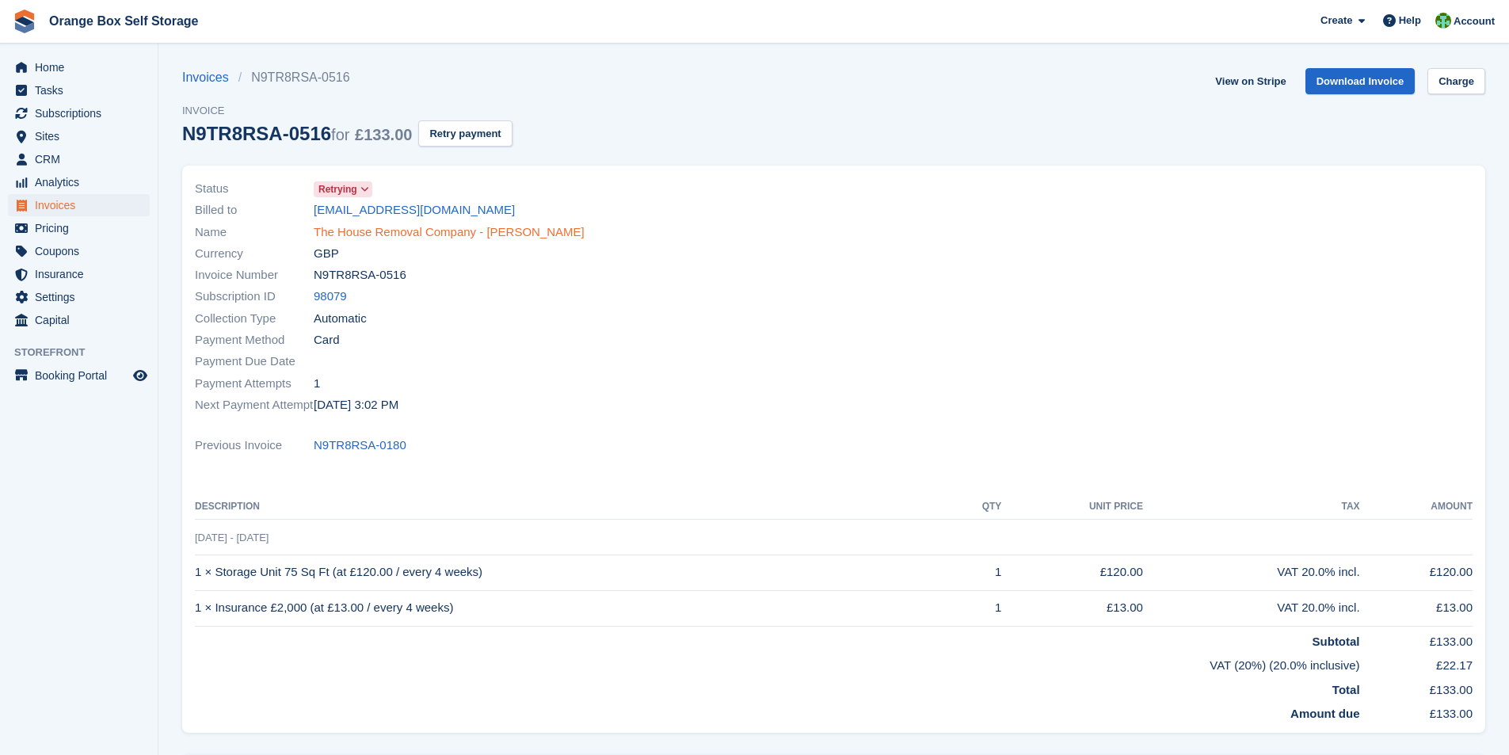
click at [429, 234] on link "The House Removal Company - Ali Al-Ahmar" at bounding box center [449, 232] width 271 height 18
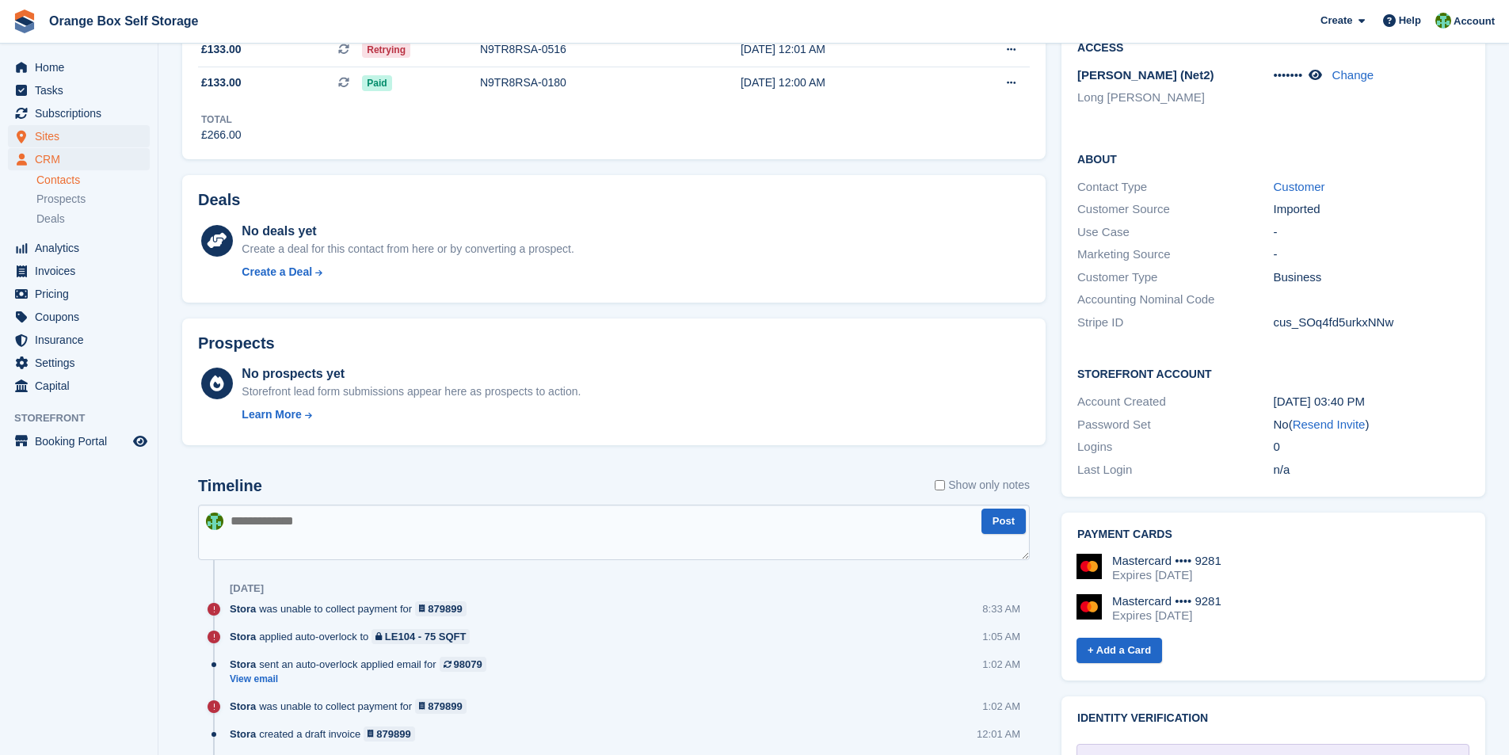
scroll to position [333, 0]
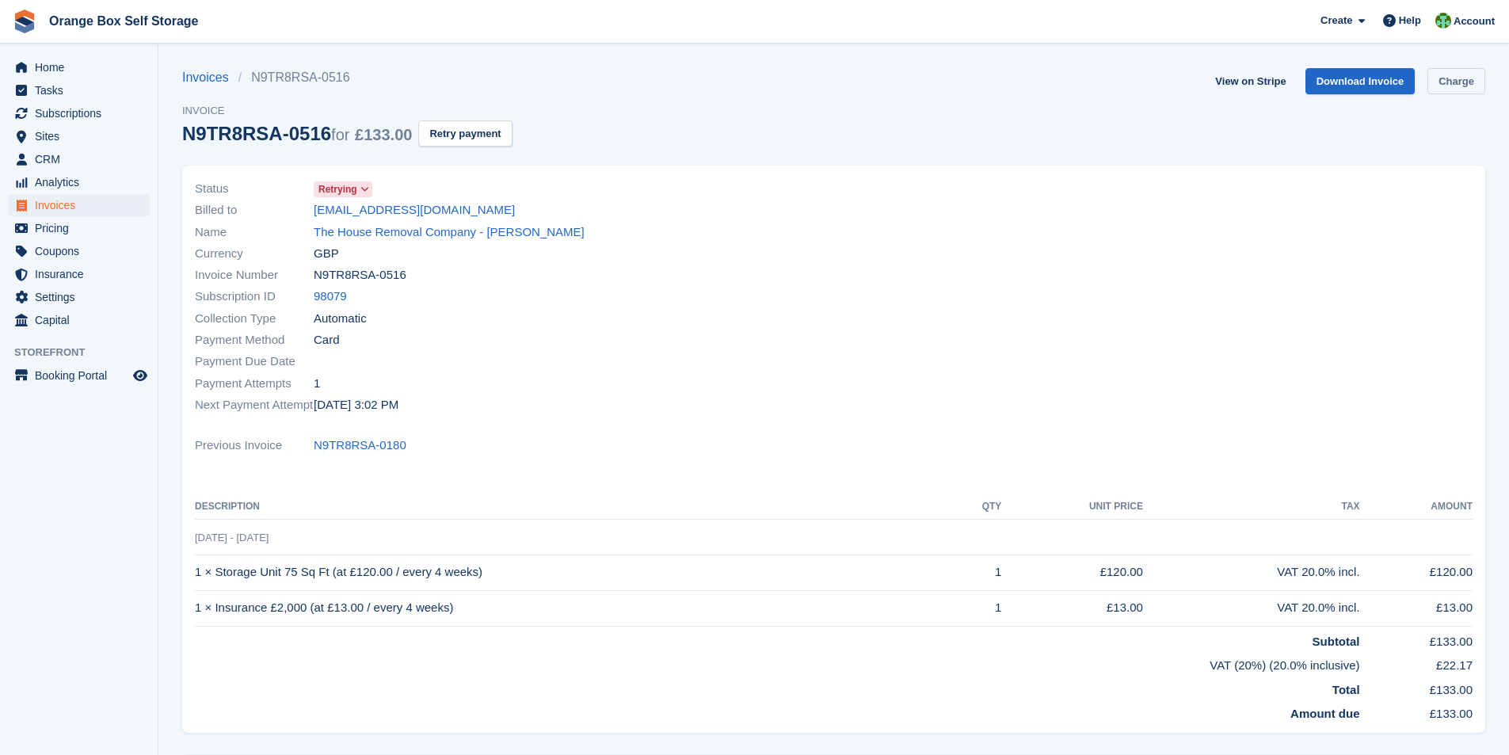
click at [1456, 87] on link "Charge" at bounding box center [1456, 81] width 58 height 26
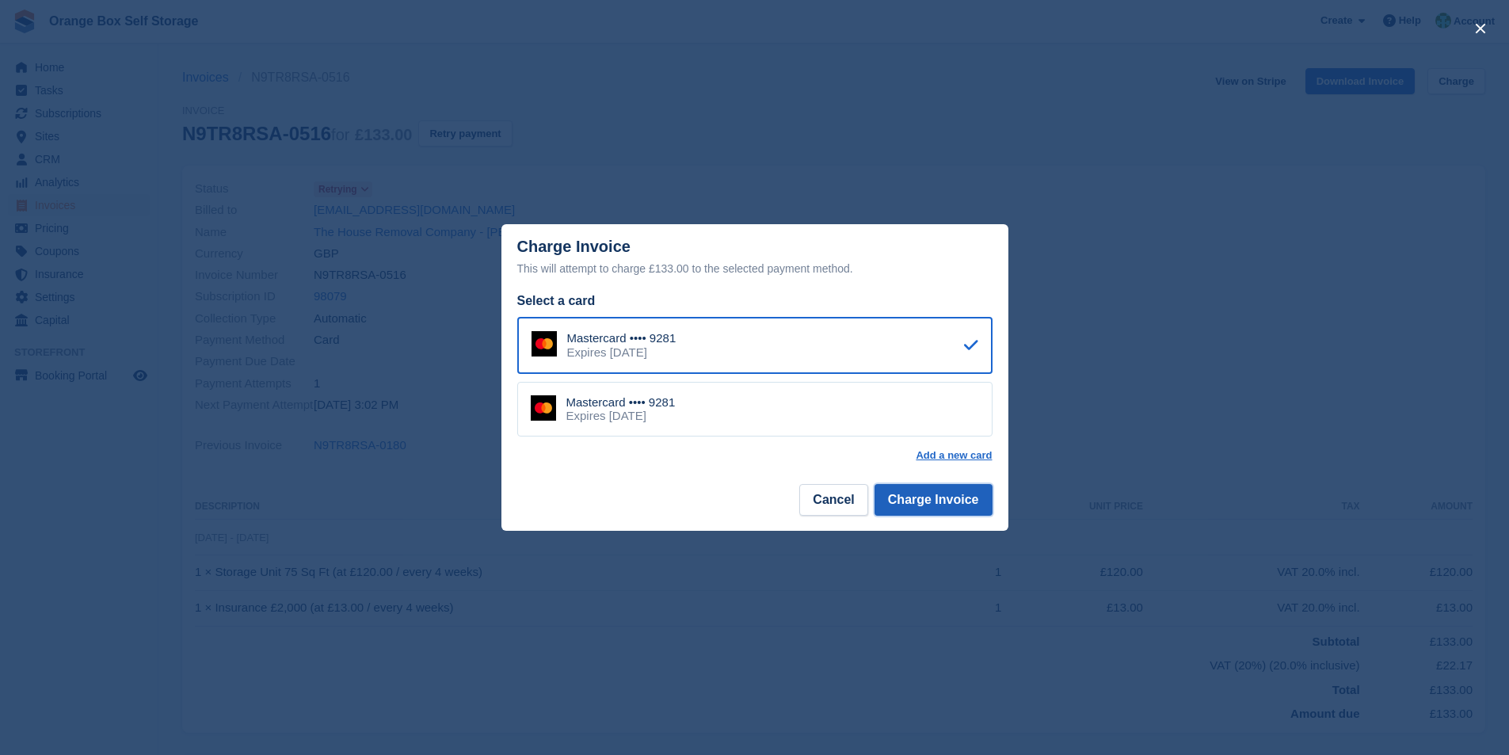
click at [937, 502] on button "Charge Invoice" at bounding box center [933, 500] width 118 height 32
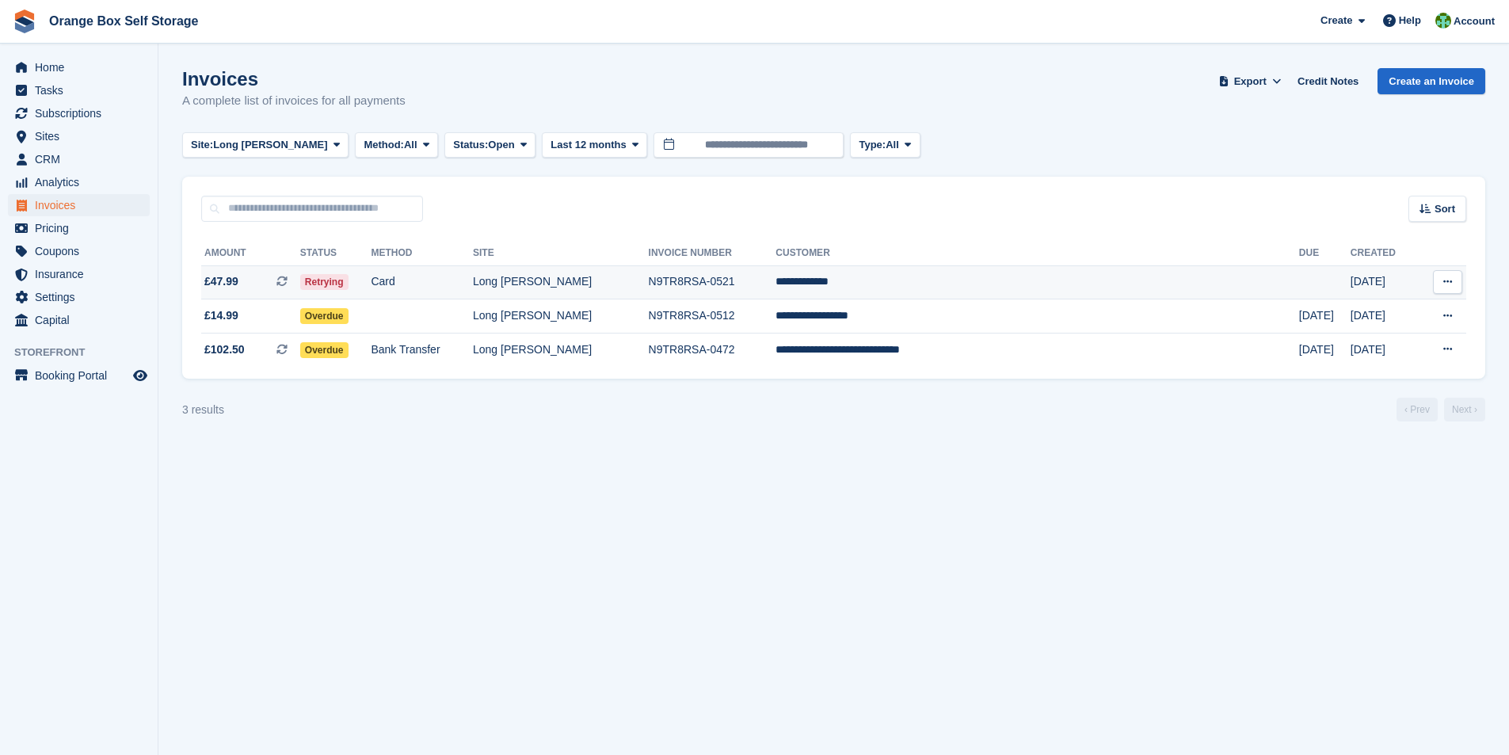
click at [776, 291] on td "N9TR8RSA-0521" at bounding box center [713, 282] width 128 height 34
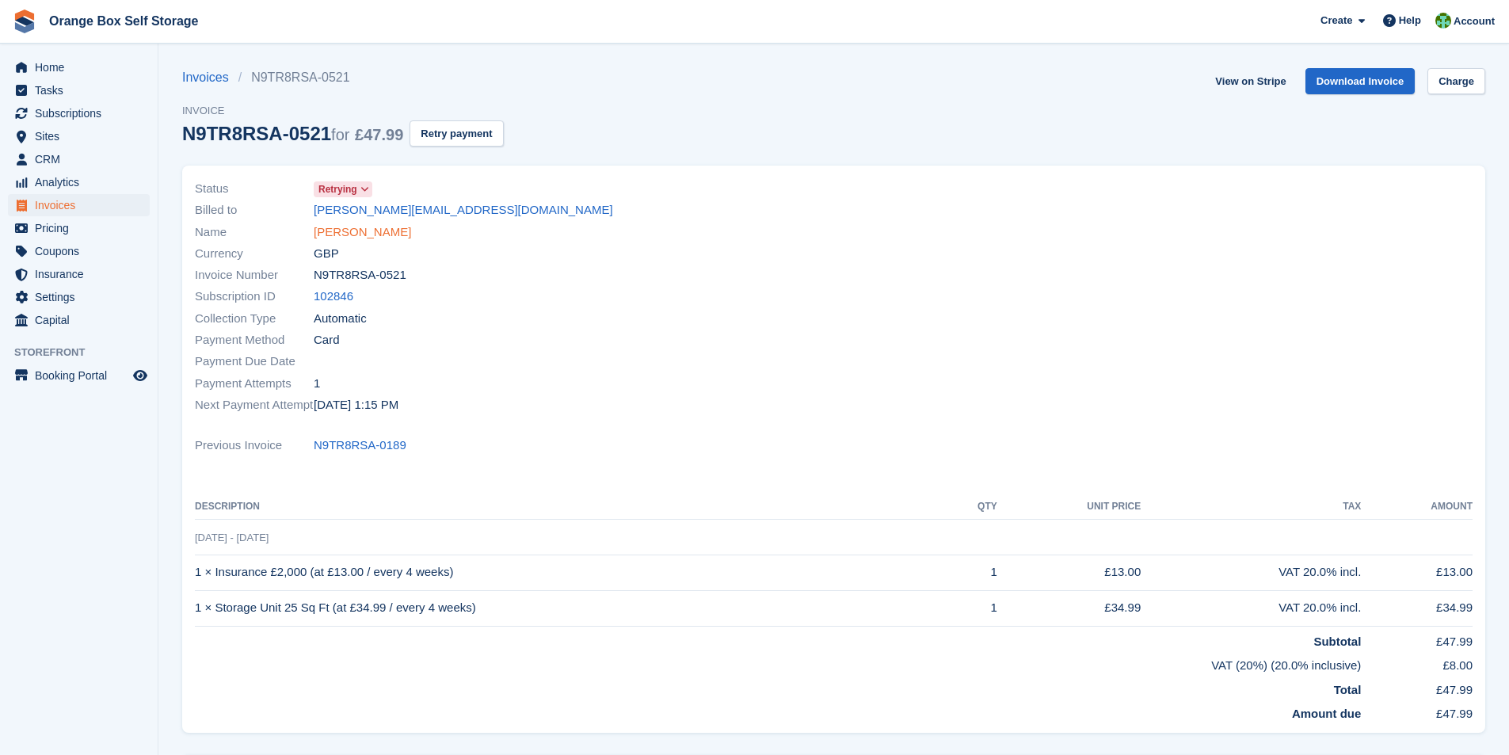
click at [355, 233] on link "[PERSON_NAME]" at bounding box center [362, 232] width 97 height 18
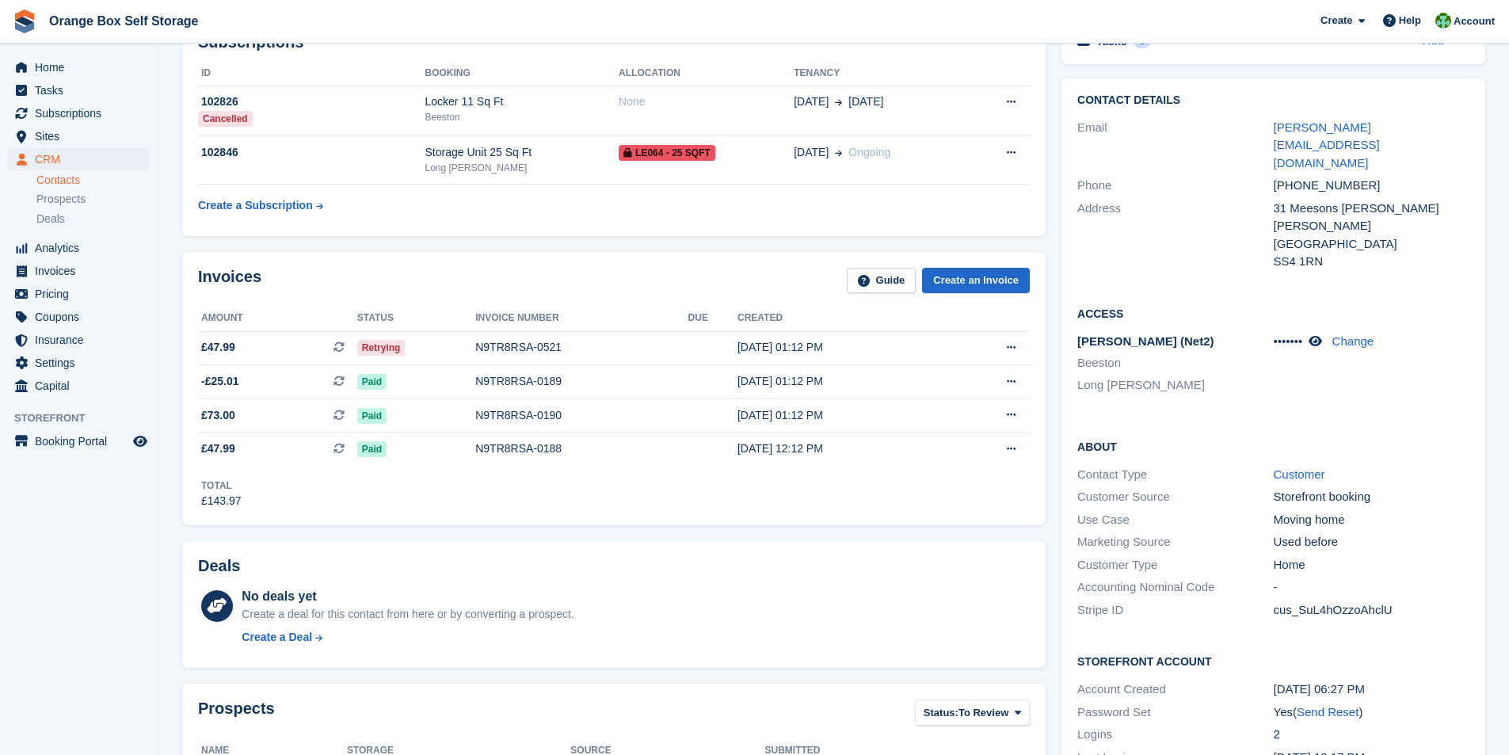
scroll to position [158, 0]
